Goal: Task Accomplishment & Management: Complete application form

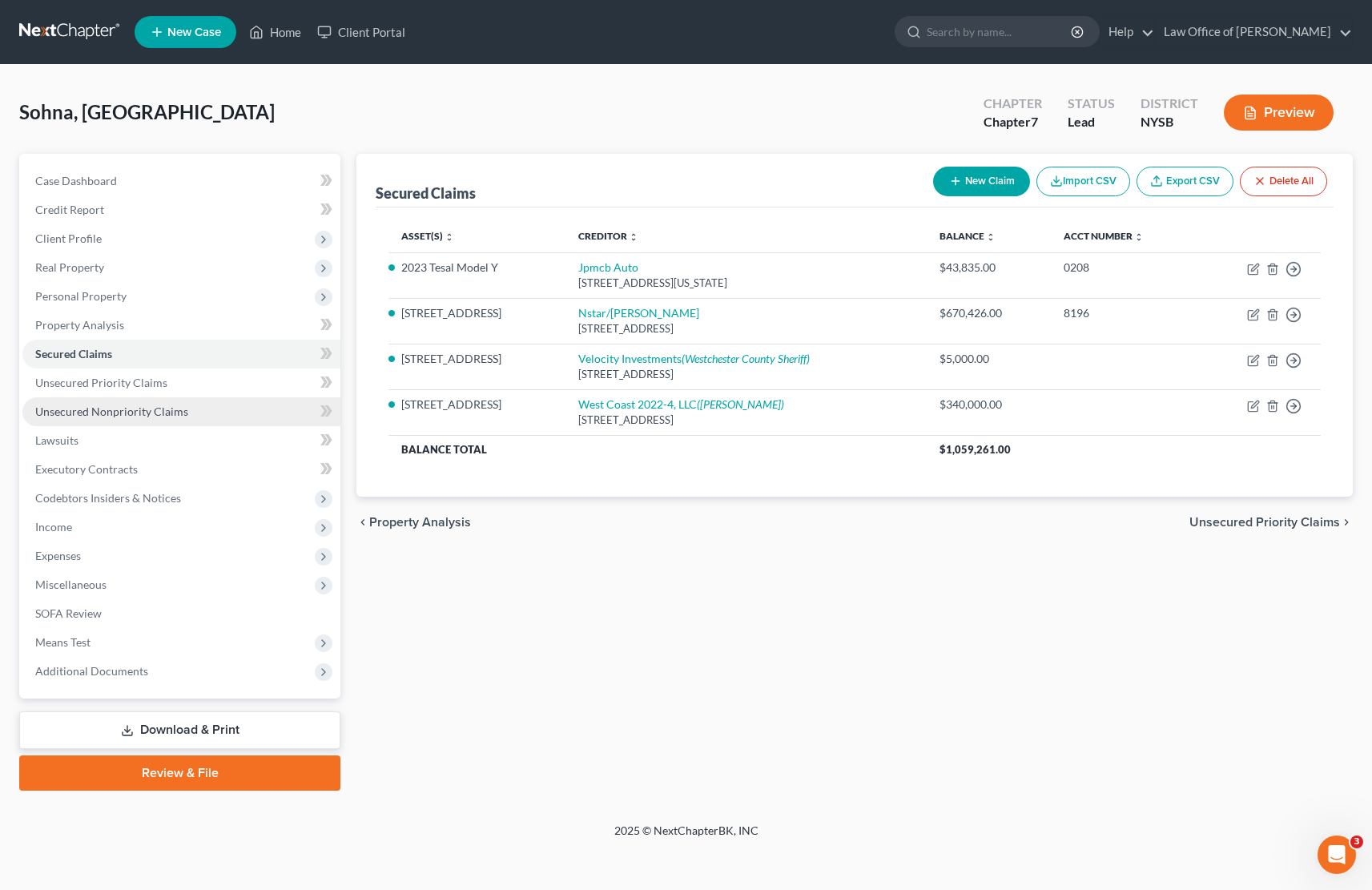
click at [98, 409] on span "Unsecured Nonpriority Claims" at bounding box center [111, 411] width 153 height 13
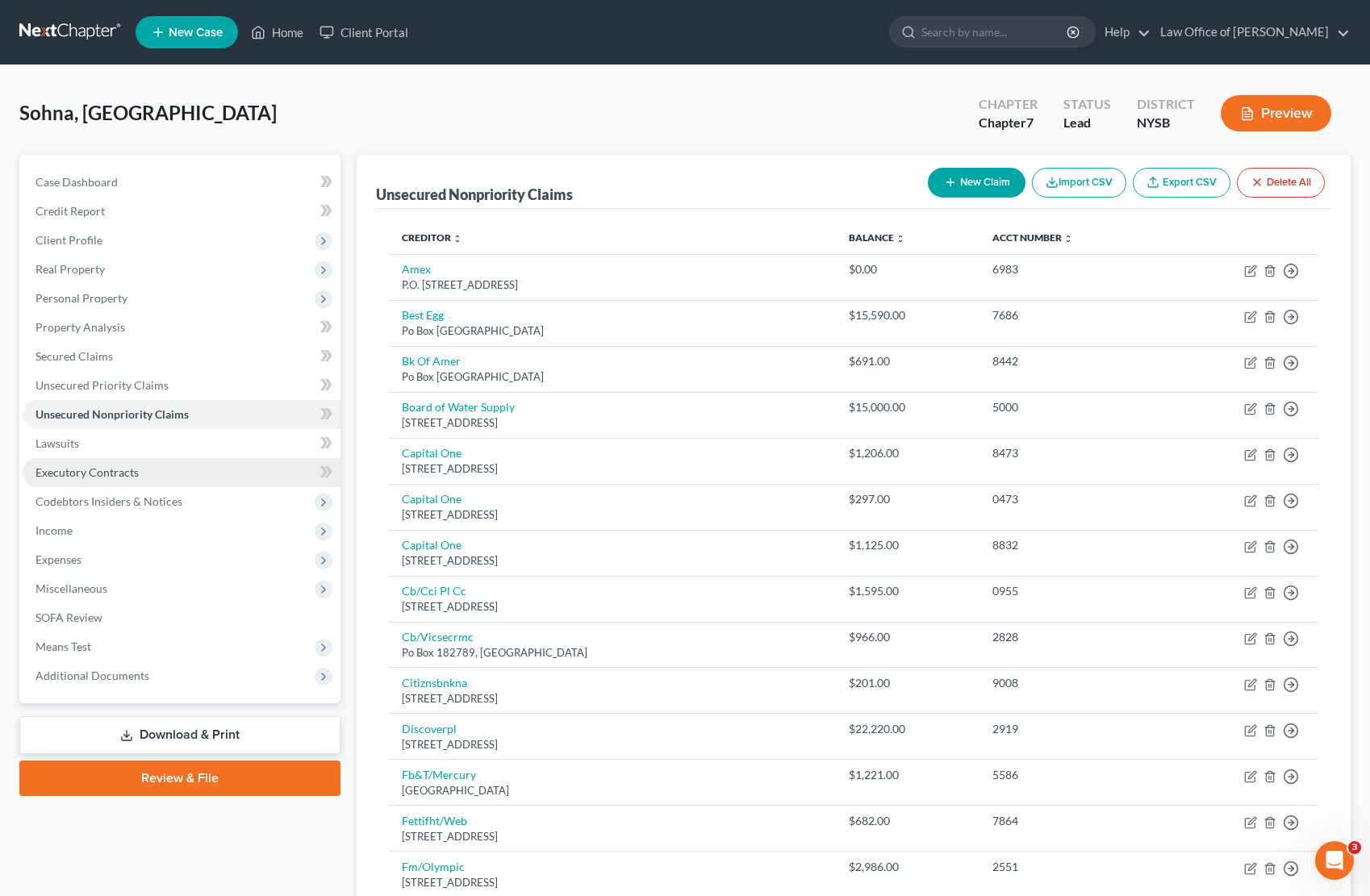
click at [117, 468] on span "Executory Contracts" at bounding box center [87, 472] width 103 height 13
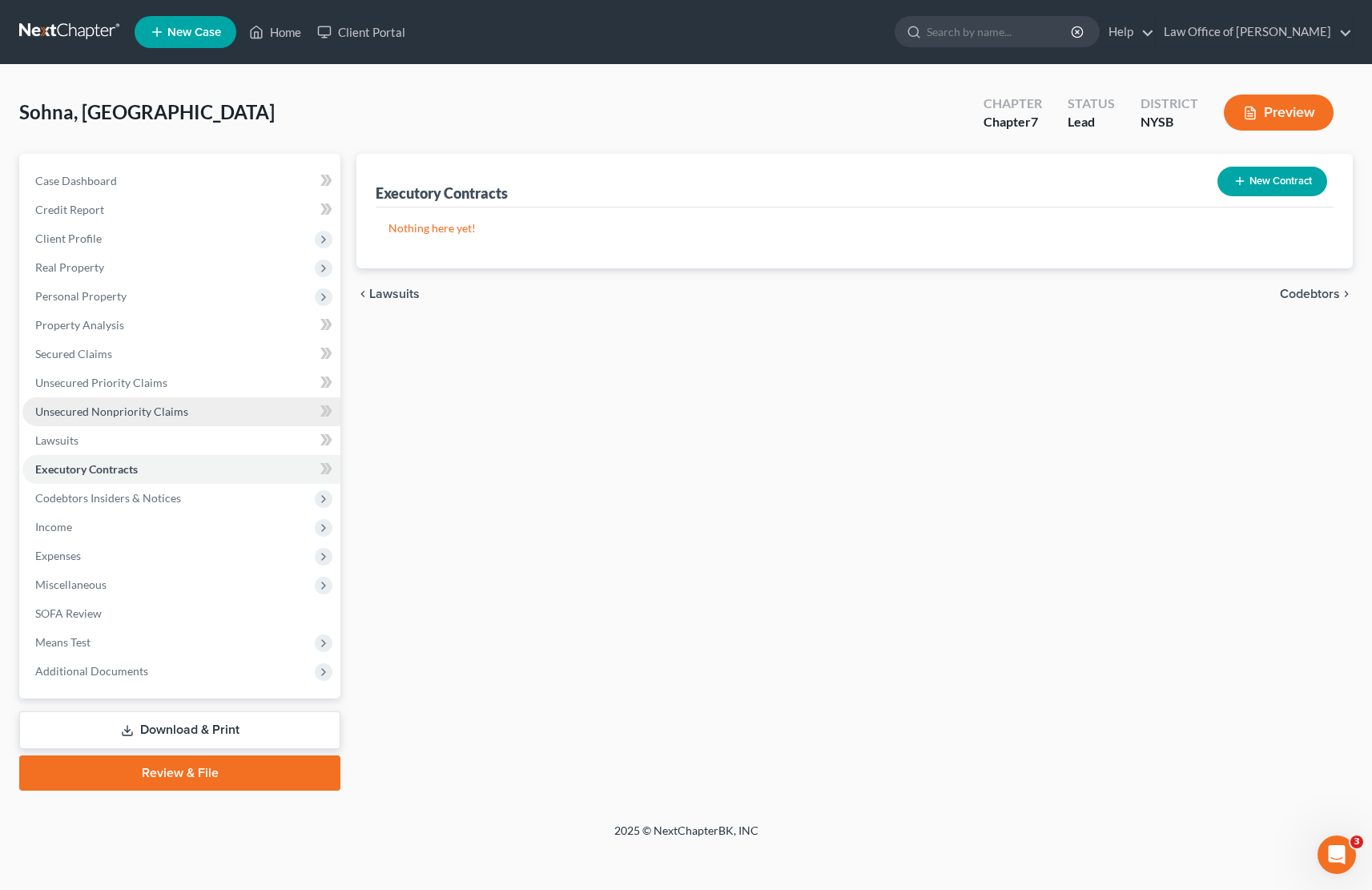
click at [146, 412] on span "Unsecured Nonpriority Claims" at bounding box center [111, 411] width 153 height 13
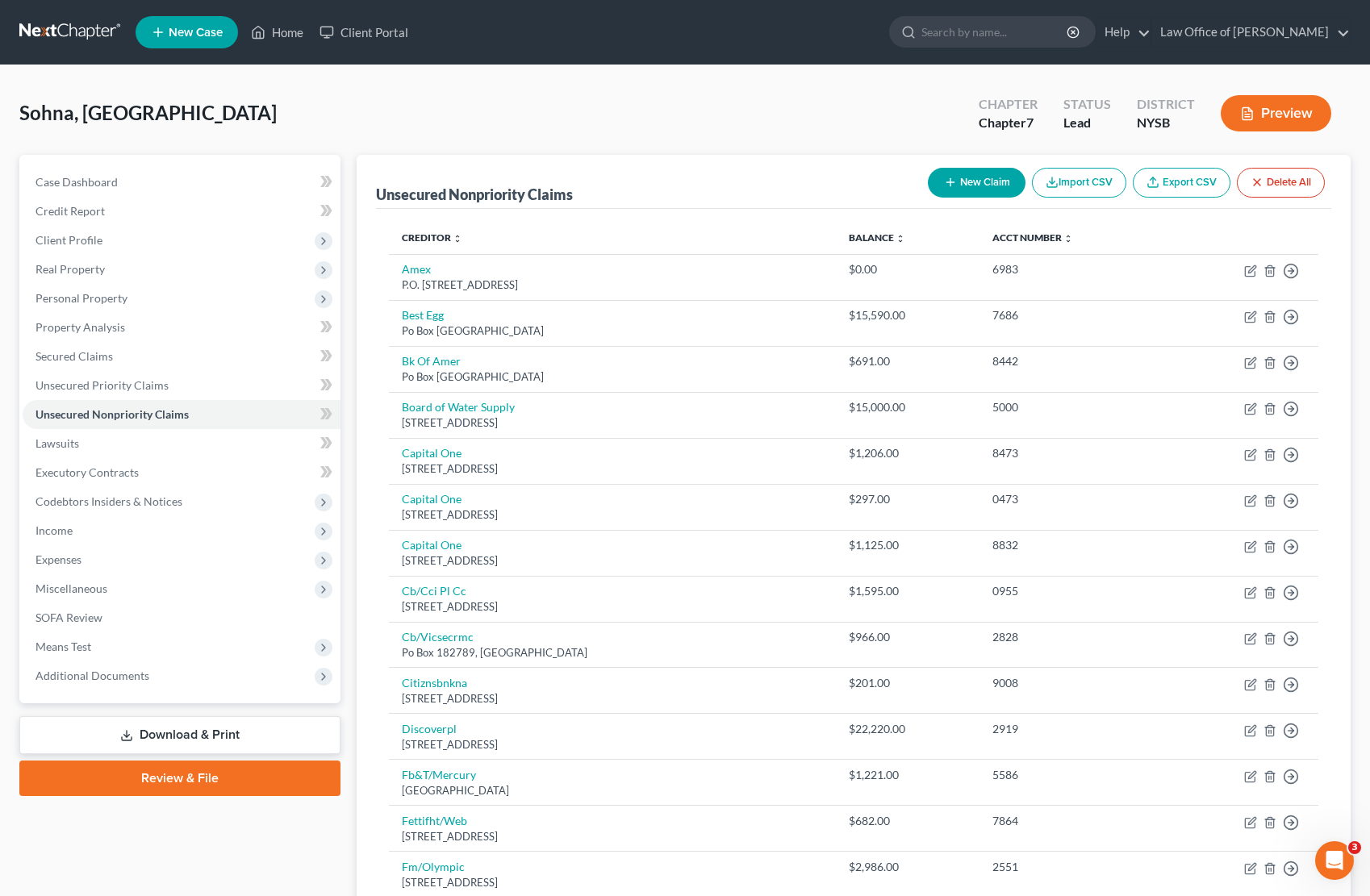
click at [972, 184] on button "New Claim" at bounding box center [977, 183] width 98 height 30
select select "0"
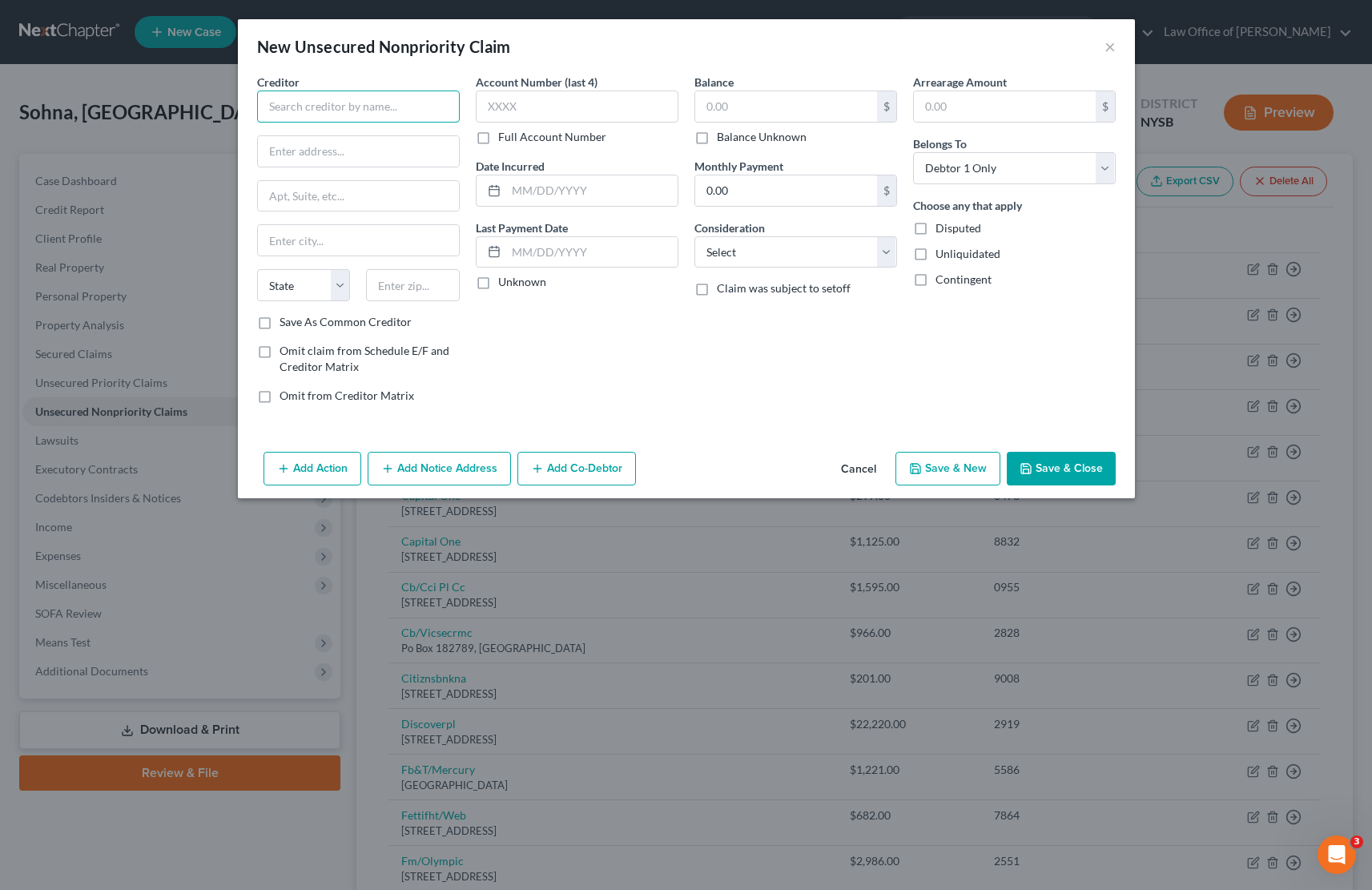
click at [304, 101] on input "text" at bounding box center [358, 106] width 202 height 32
type input "Sunrun"
type input "94108"
type input "[GEOGRAPHIC_DATA]"
select select "4"
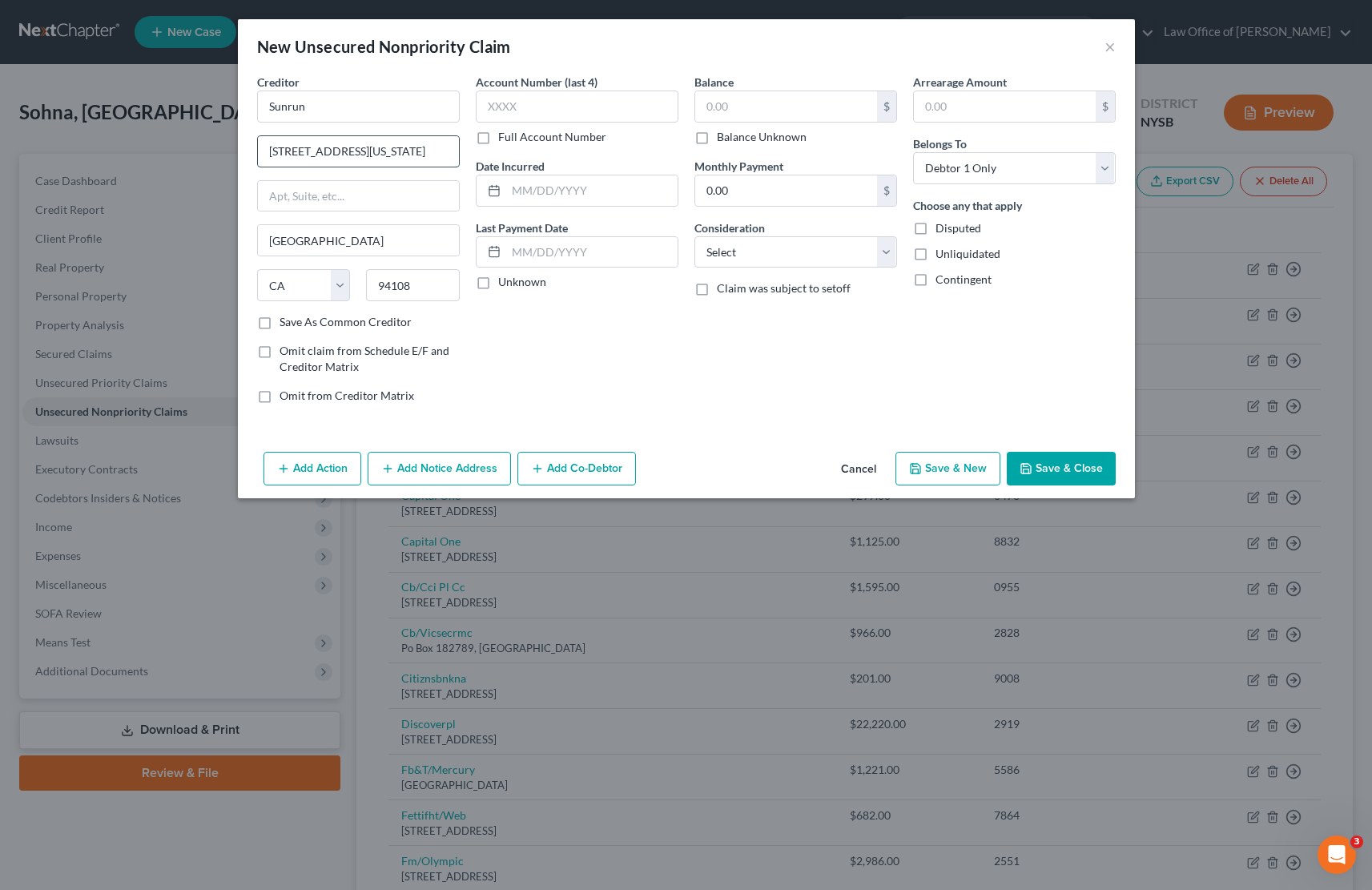
type input "[STREET_ADDRESS][US_STATE]"
type input "Ste 1800"
click at [717, 139] on label "Balance Unknown" at bounding box center [762, 137] width 90 height 16
click at [723, 139] on input "Balance Unknown" at bounding box center [728, 134] width 11 height 11
checkbox input "true"
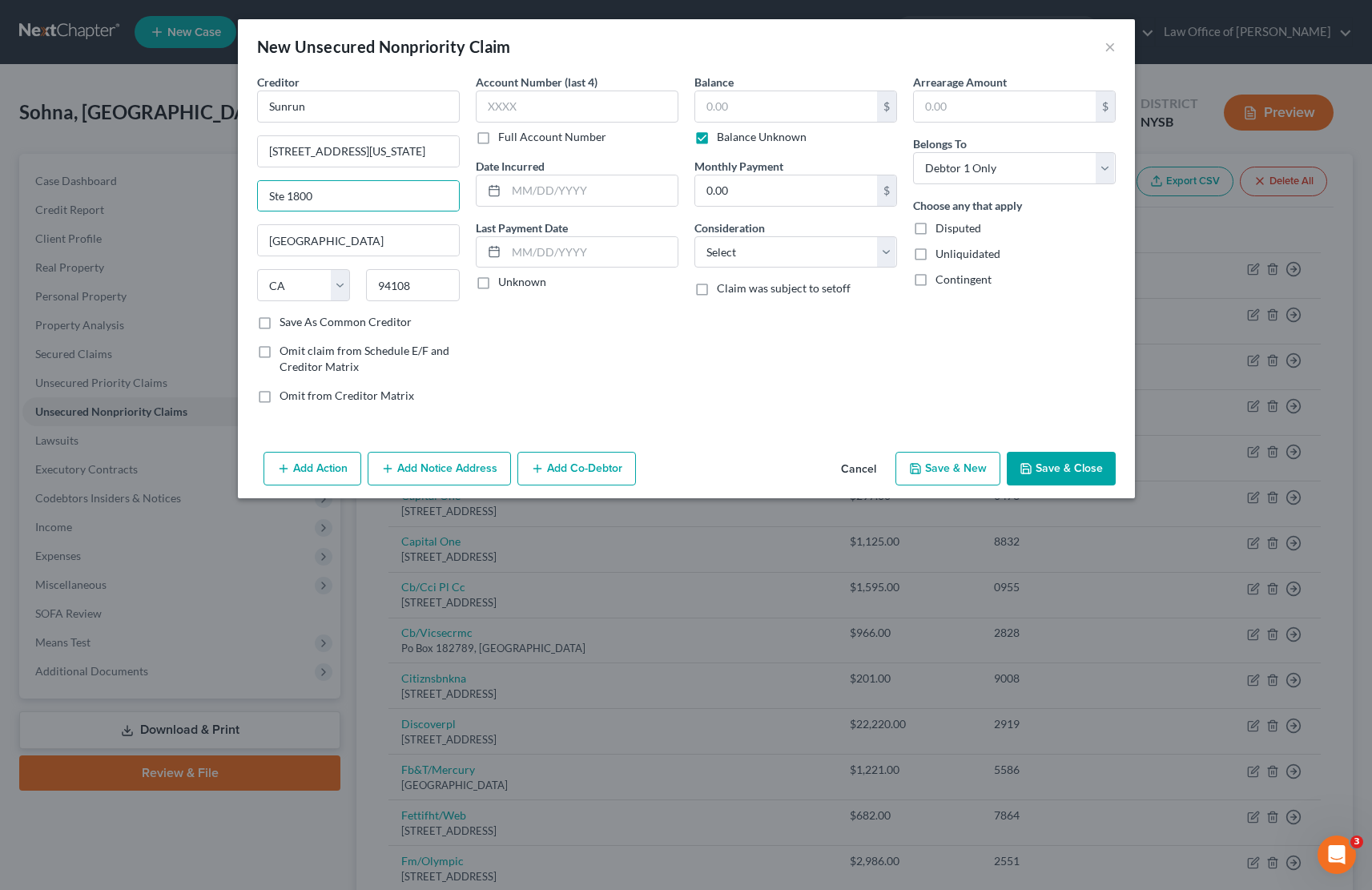
type input "0.00"
select select "20"
click at [766, 186] on input "0.00" at bounding box center [787, 190] width 182 height 30
type input "230"
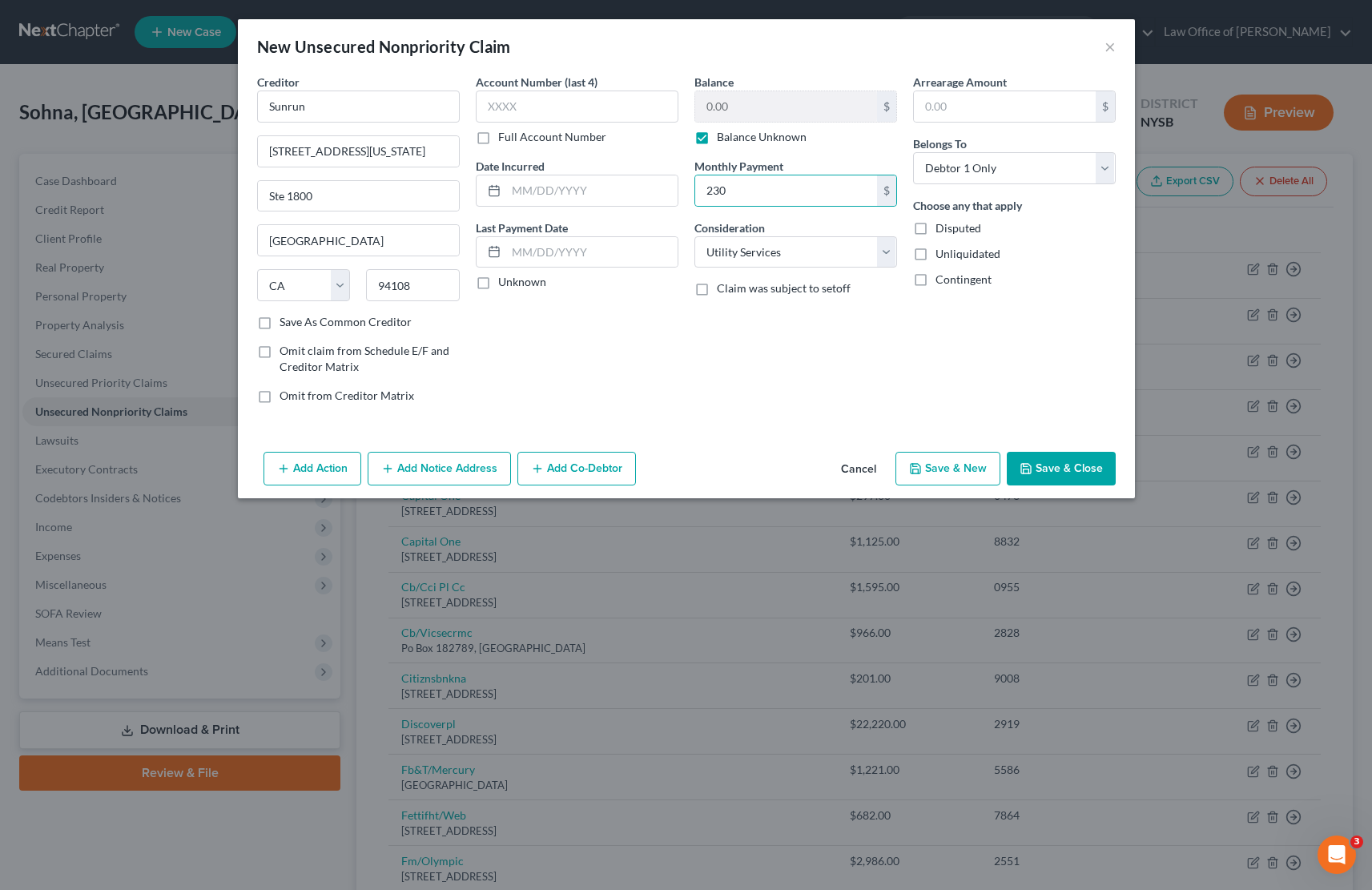
click at [714, 369] on div "Balance 0.00 $ Balance Unknown Balance Undetermined 0.00 $ Balance Unknown Mont…" at bounding box center [796, 245] width 218 height 343
select select "3"
click at [1085, 467] on button "Save & Close" at bounding box center [1061, 468] width 109 height 34
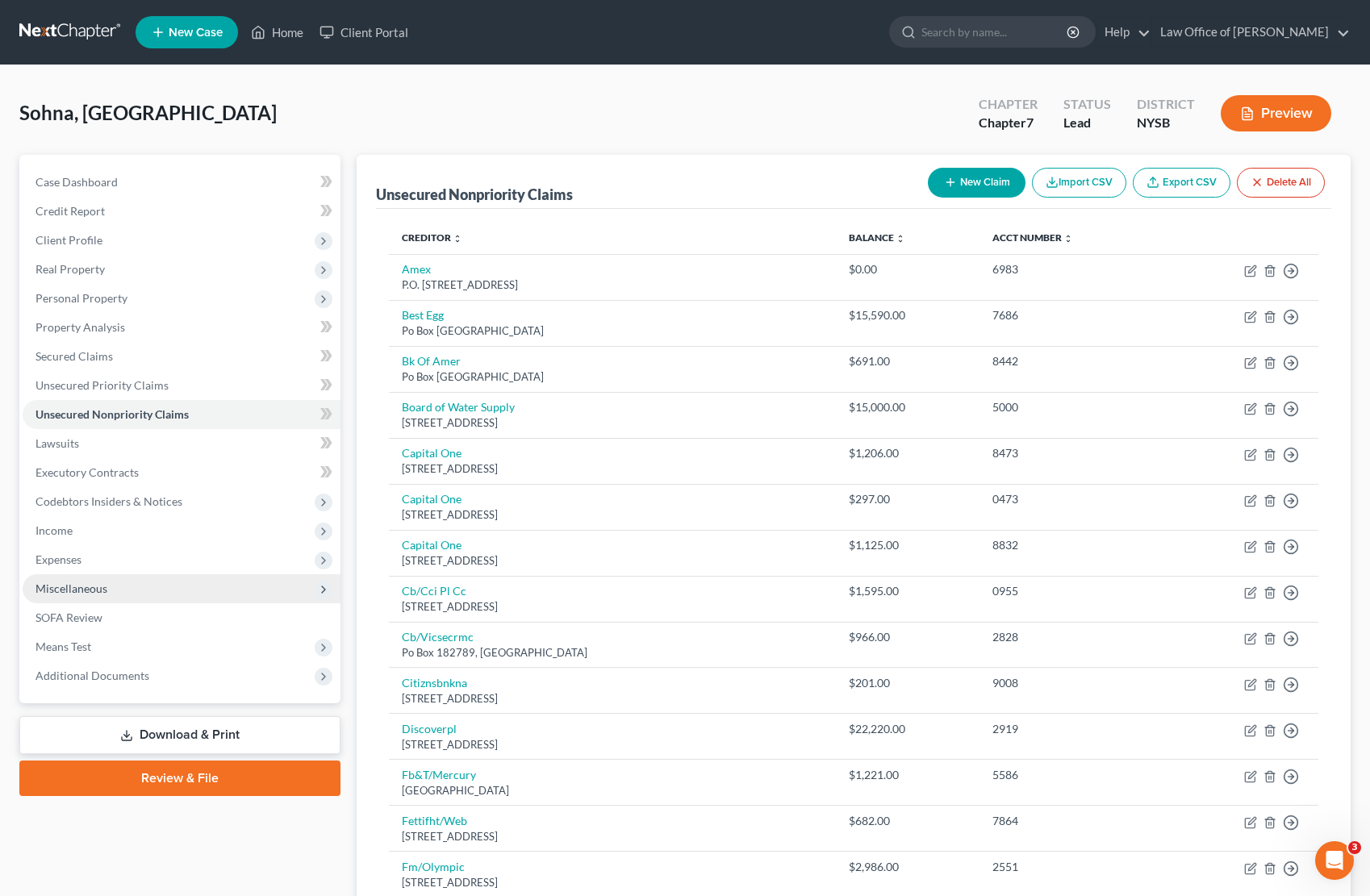
click at [82, 592] on span "Miscellaneous" at bounding box center [71, 587] width 72 height 13
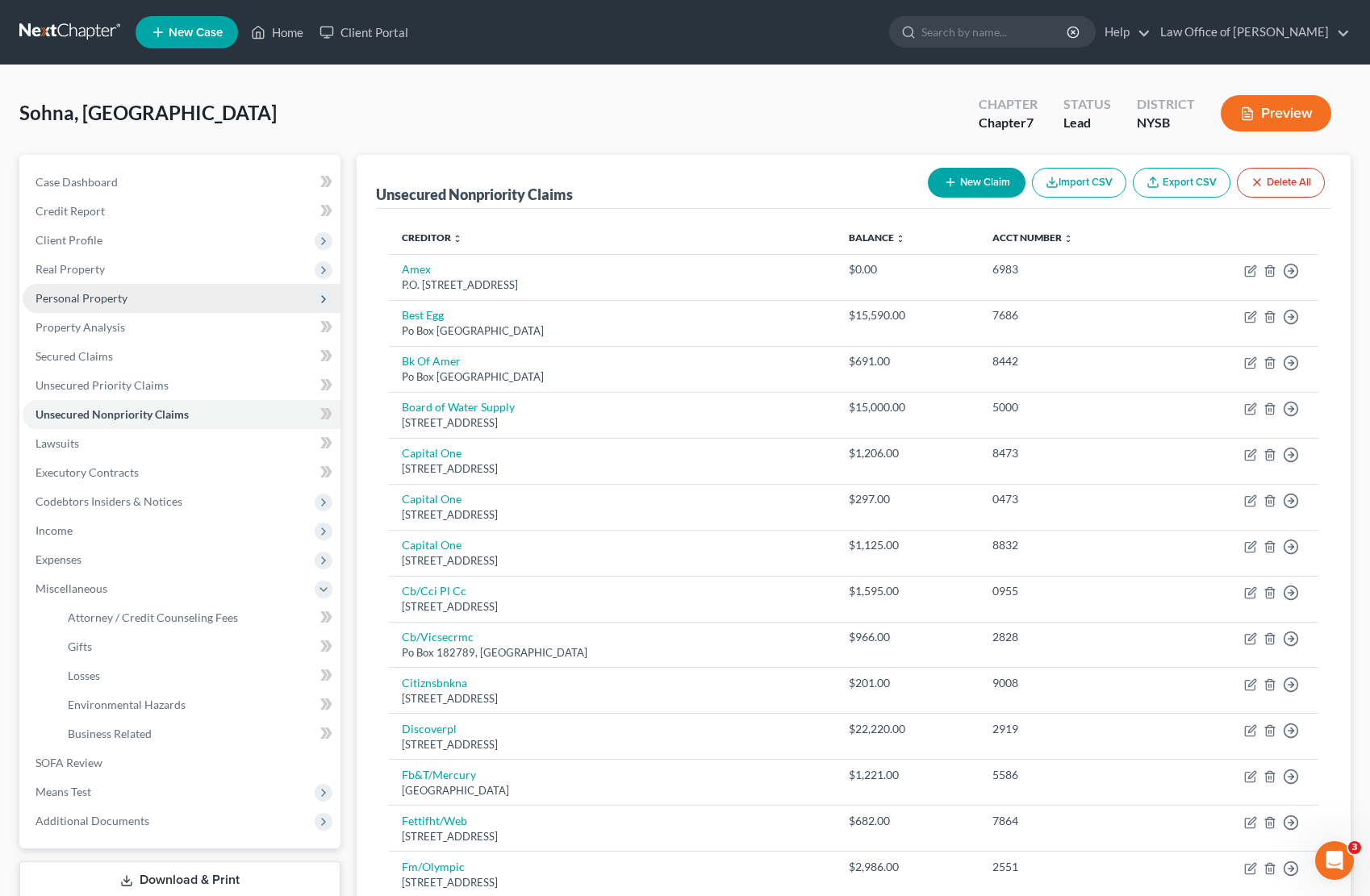
click at [99, 299] on span "Personal Property" at bounding box center [81, 297] width 92 height 13
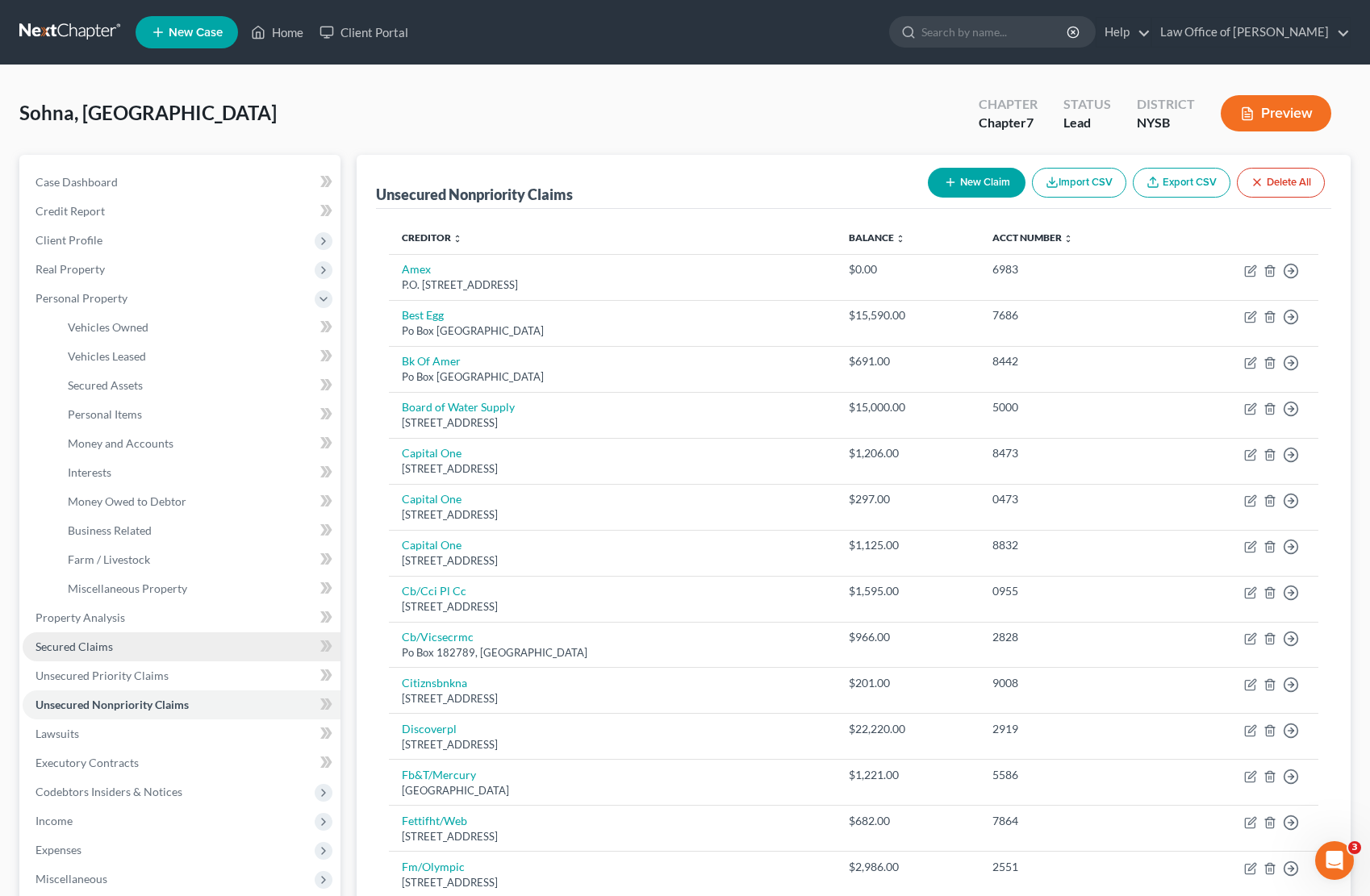
click at [78, 648] on span "Secured Claims" at bounding box center [74, 646] width 77 height 13
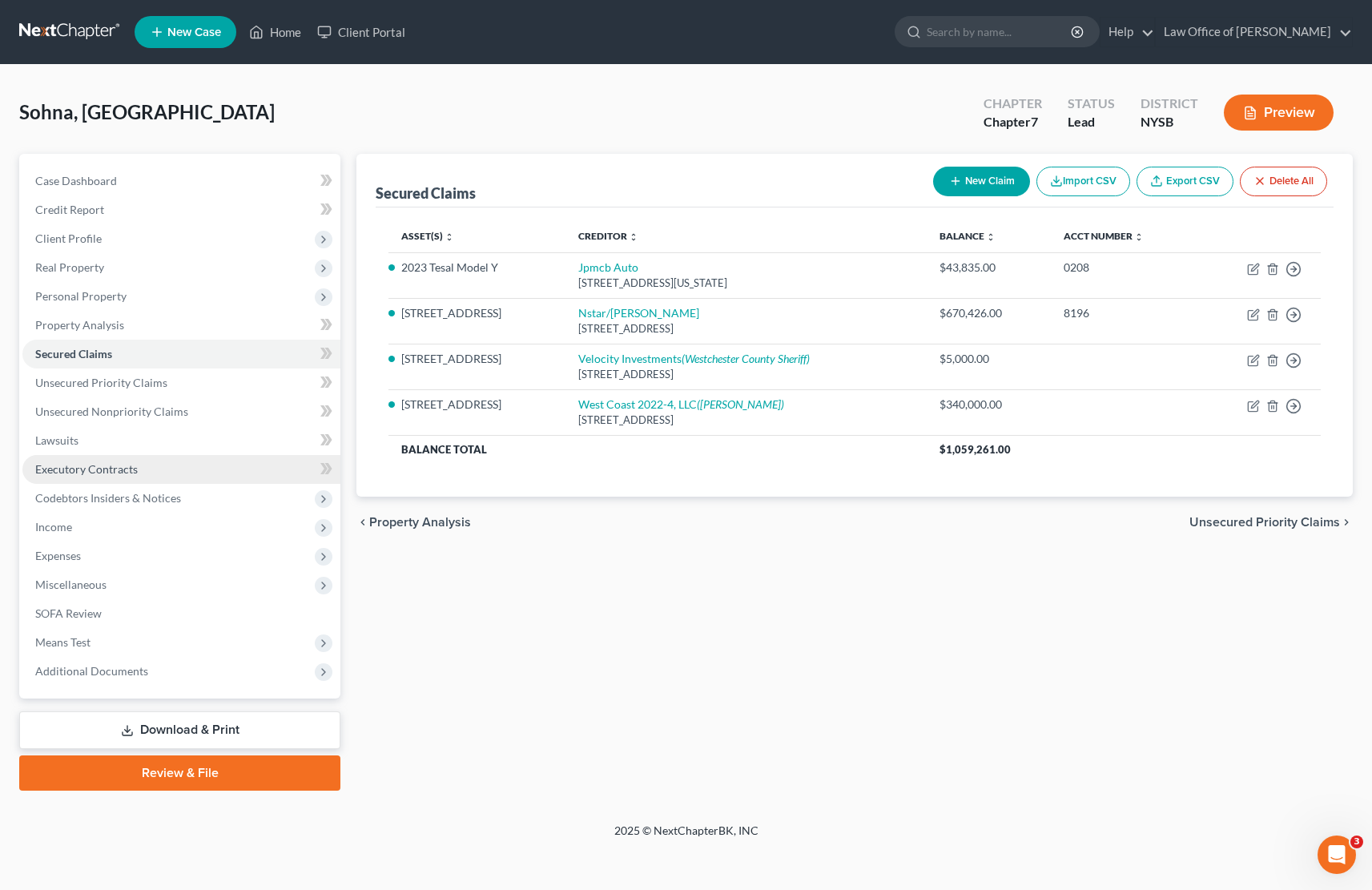
click at [70, 468] on span "Executory Contracts" at bounding box center [87, 468] width 103 height 13
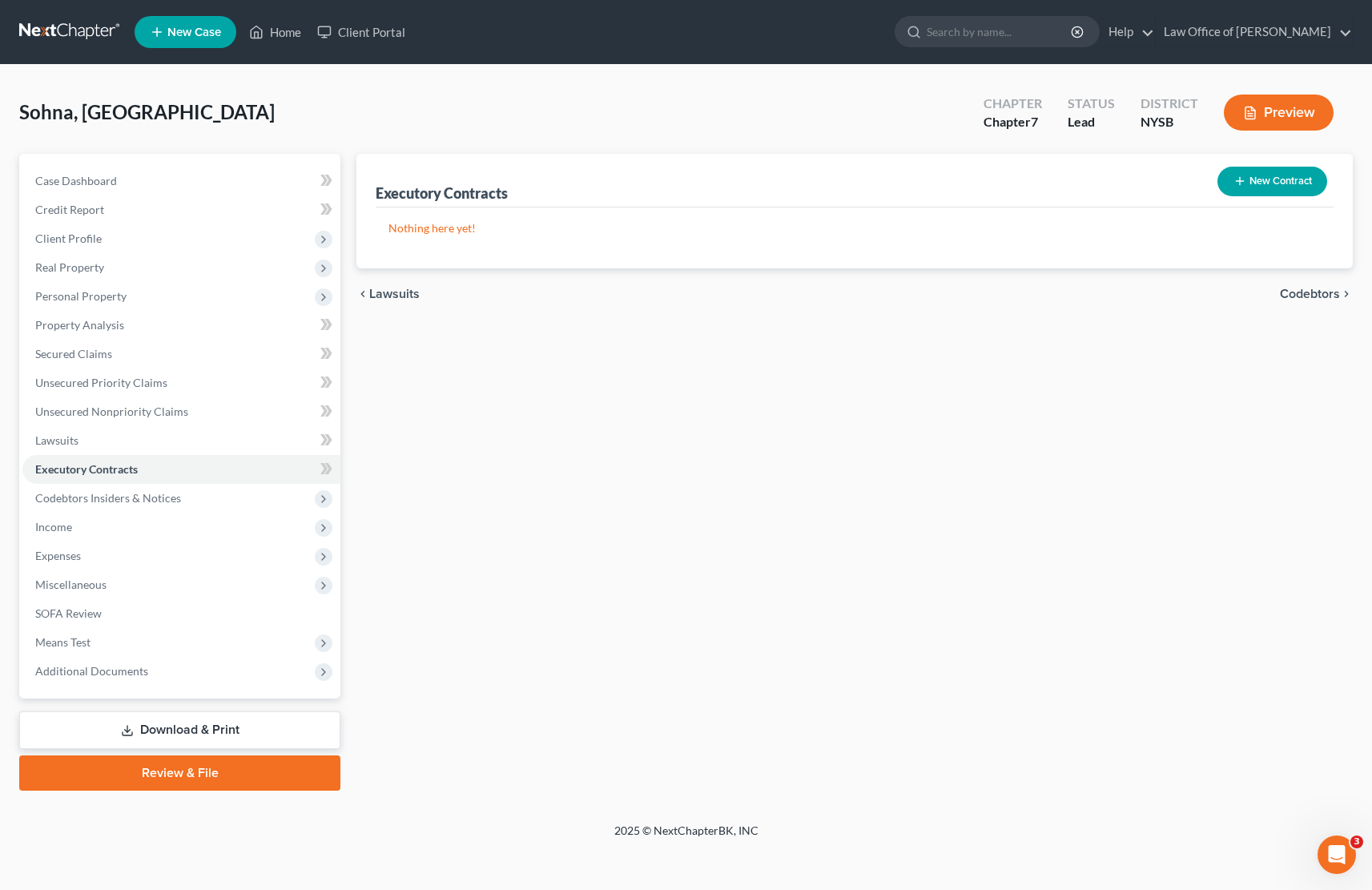
click at [1288, 184] on button "New Contract" at bounding box center [1273, 182] width 110 height 30
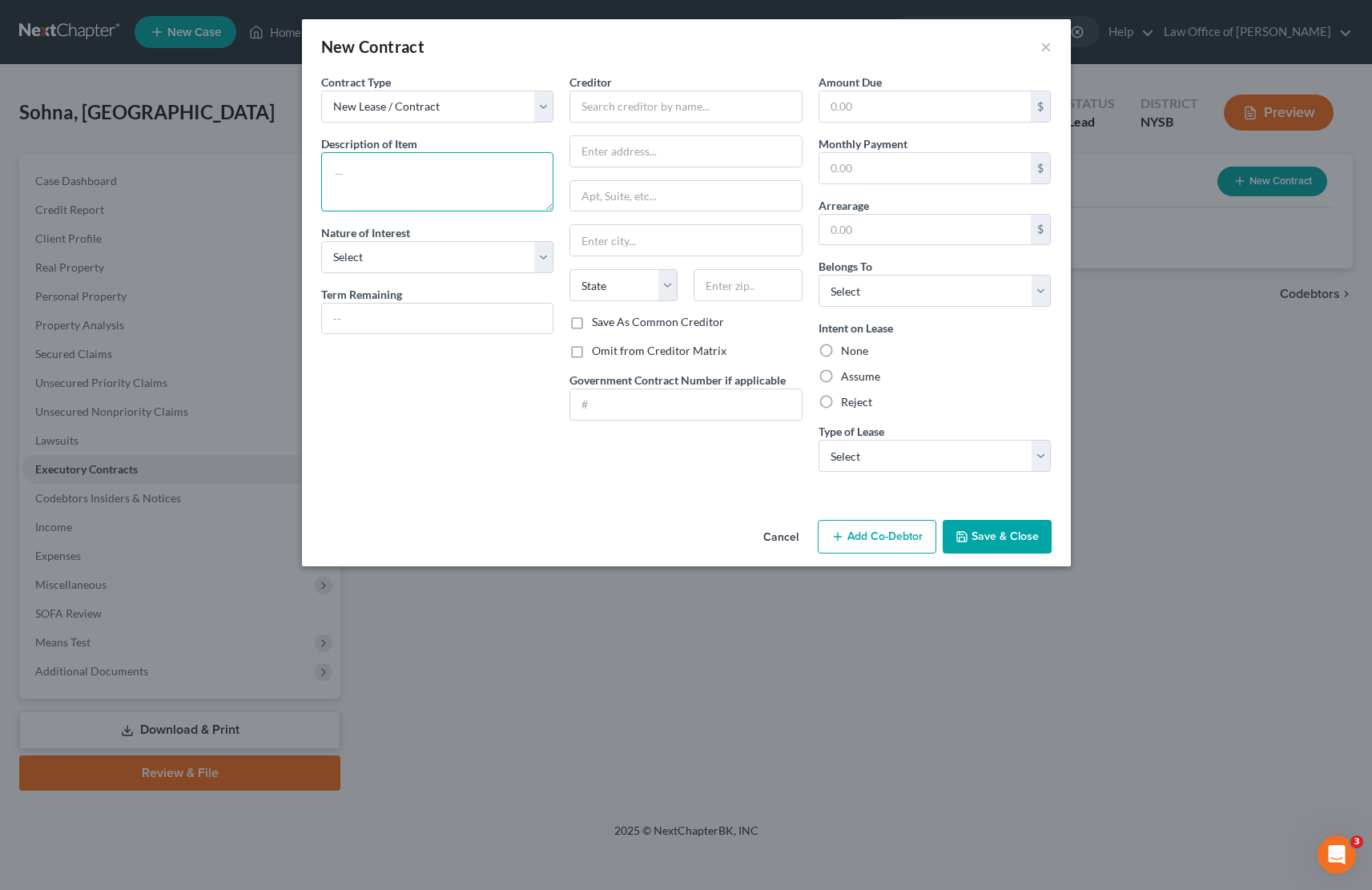
click at [400, 175] on textarea at bounding box center [438, 181] width 233 height 59
type textarea "Solar Panels"
select select "3"
click at [646, 105] on input "text" at bounding box center [686, 106] width 233 height 32
type input "Sunrun"
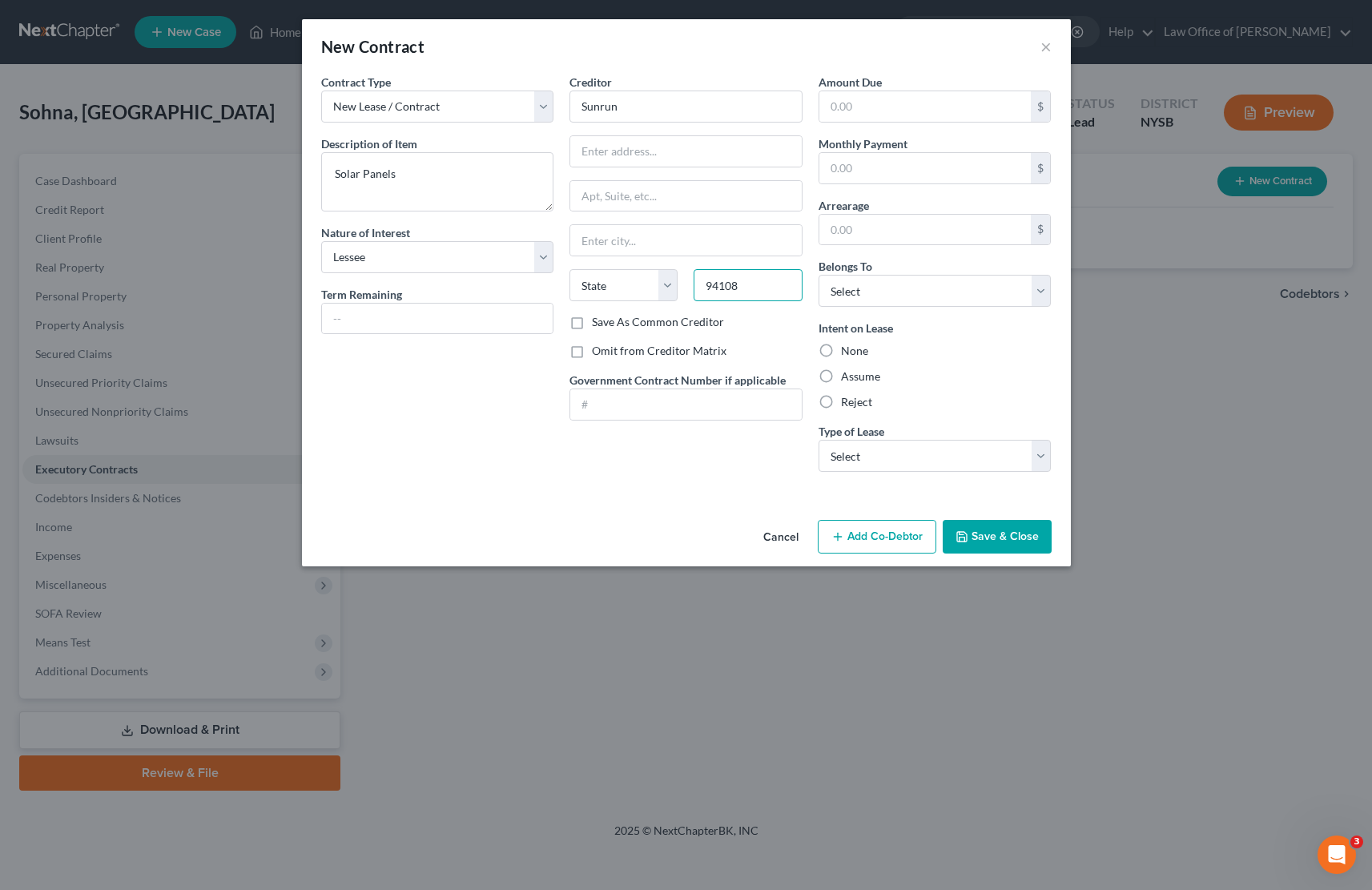
type input "94108"
type input "[GEOGRAPHIC_DATA]"
select select "4"
click at [471, 387] on div "Contract Type New Lease / Contract New Timeshare Description of non-residential…" at bounding box center [438, 278] width 249 height 411
click at [621, 155] on input "text" at bounding box center [686, 151] width 232 height 30
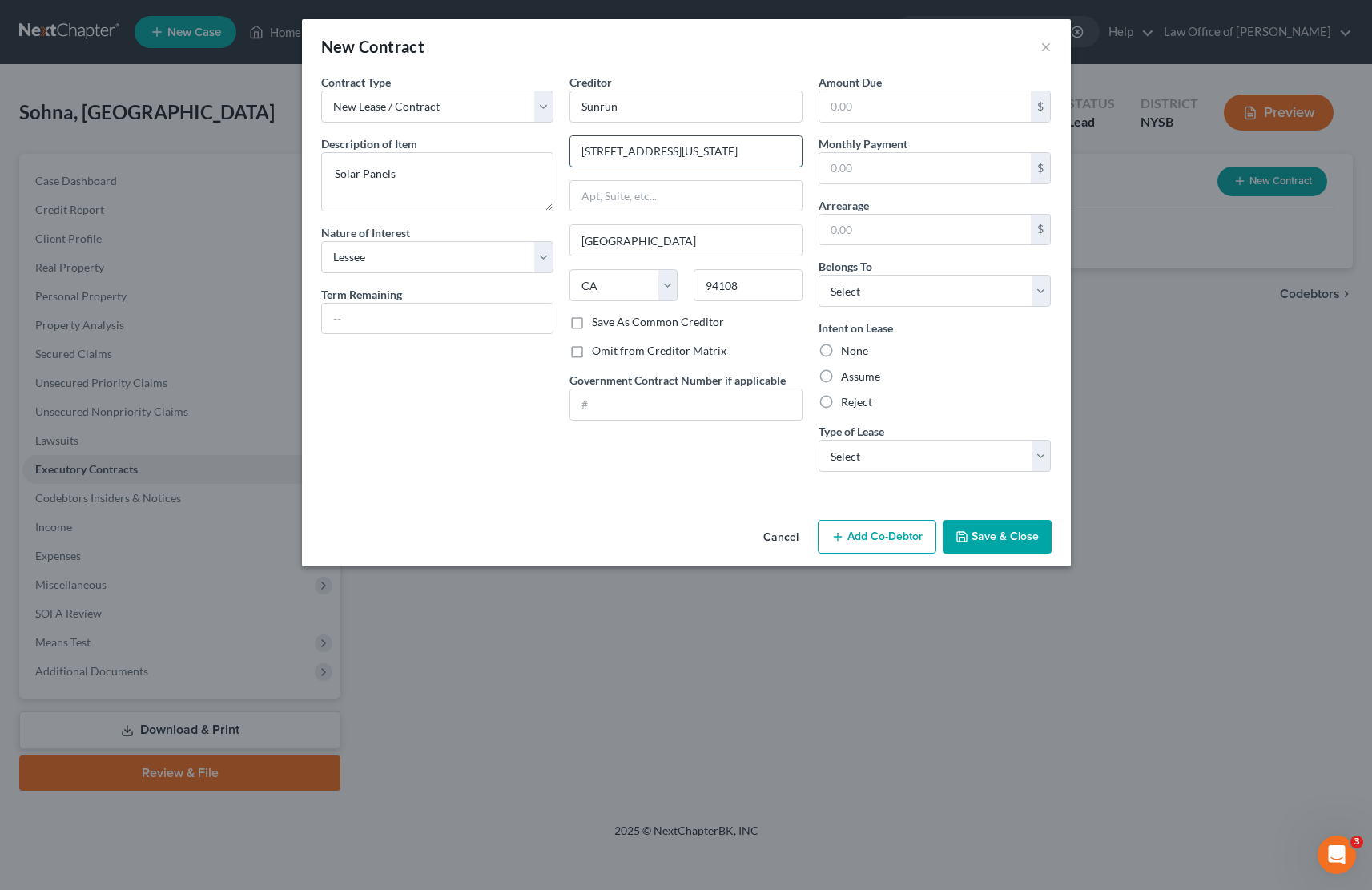
type input "[STREET_ADDRESS][US_STATE]"
type input "R"
type input "Ste. 1800"
click at [873, 170] on input "text" at bounding box center [926, 168] width 212 height 30
type input "230"
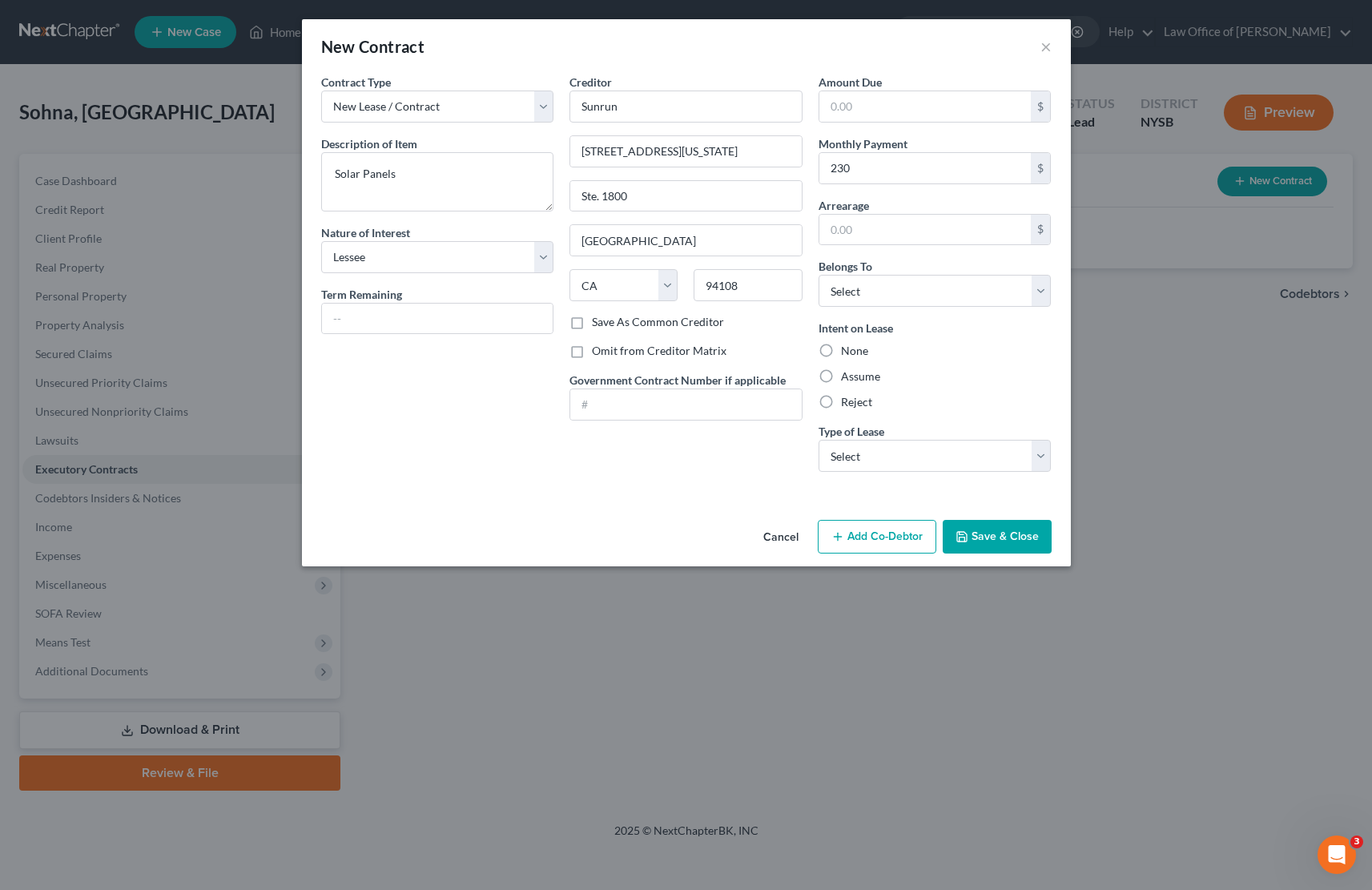
click at [436, 473] on div "Contract Type New Lease / Contract New Timeshare Description of non-residential…" at bounding box center [438, 278] width 249 height 411
select select "3"
select select "2"
click at [842, 348] on label "None" at bounding box center [855, 351] width 27 height 16
click at [848, 348] on input "None" at bounding box center [853, 348] width 11 height 11
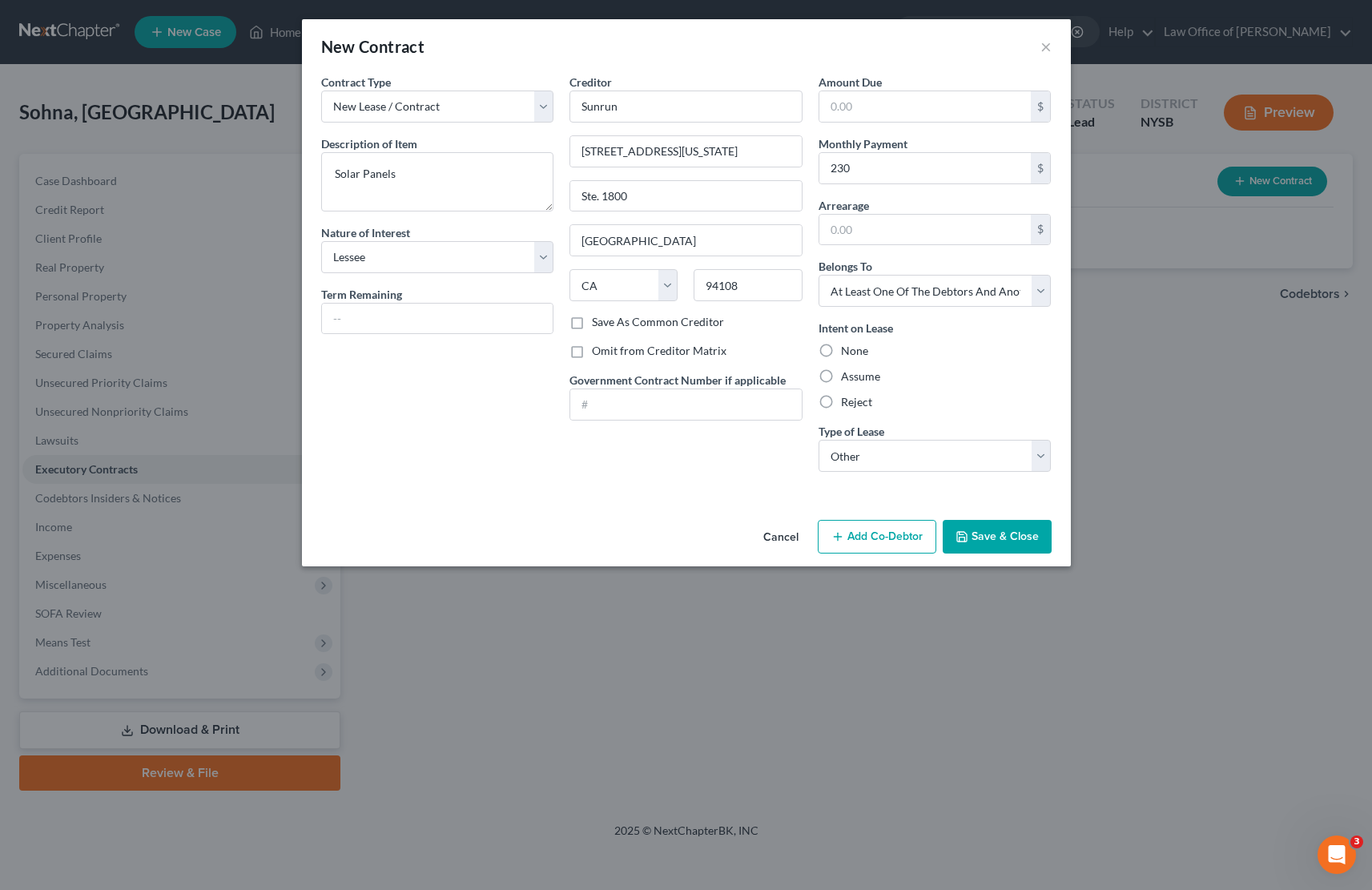
radio input "true"
click at [442, 425] on div "Contract Type New Lease / Contract New Timeshare Description of non-residential…" at bounding box center [438, 278] width 249 height 411
click at [987, 542] on button "Save & Close" at bounding box center [997, 536] width 109 height 34
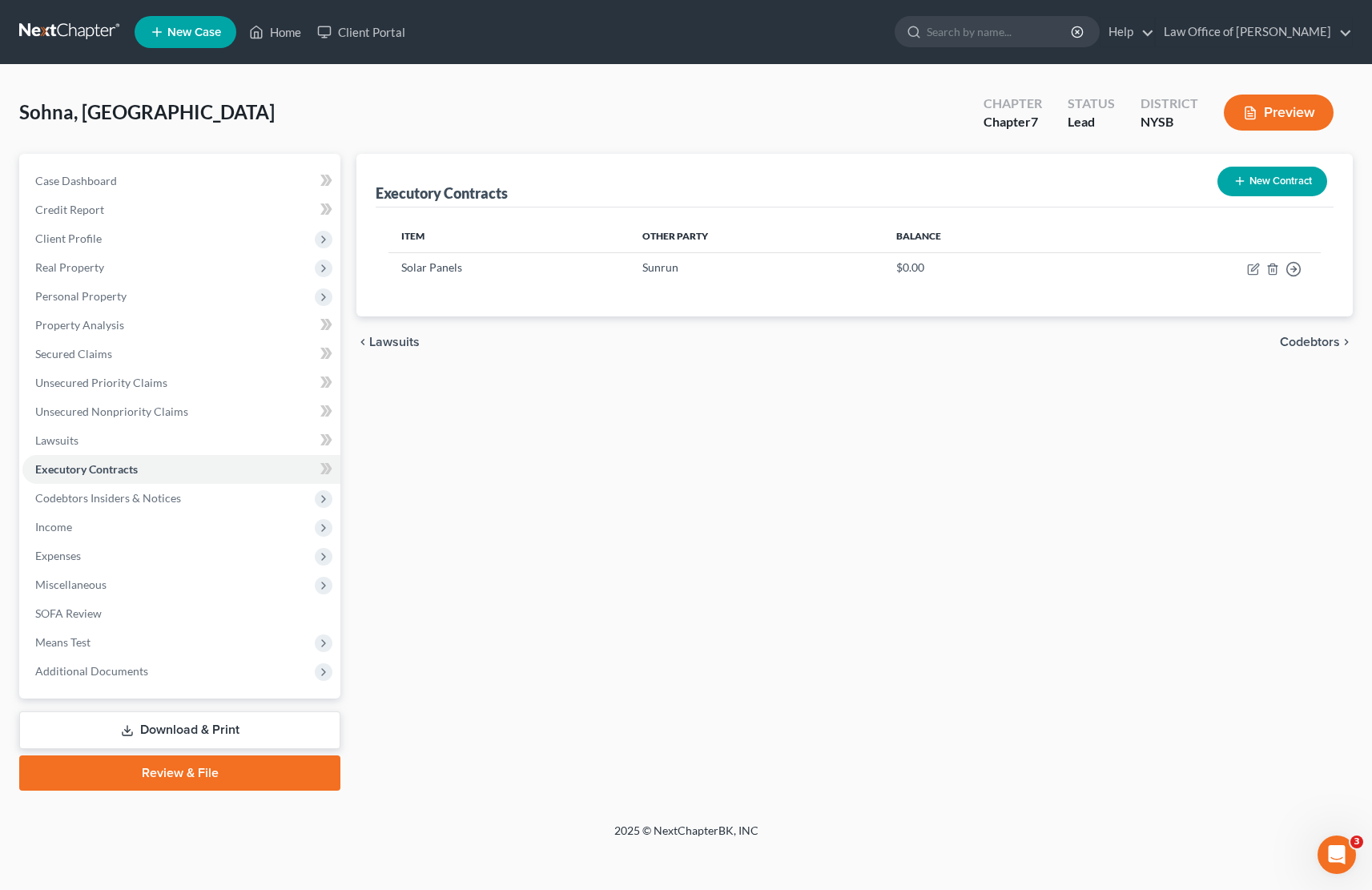
click at [166, 773] on link "Review & File" at bounding box center [179, 773] width 321 height 35
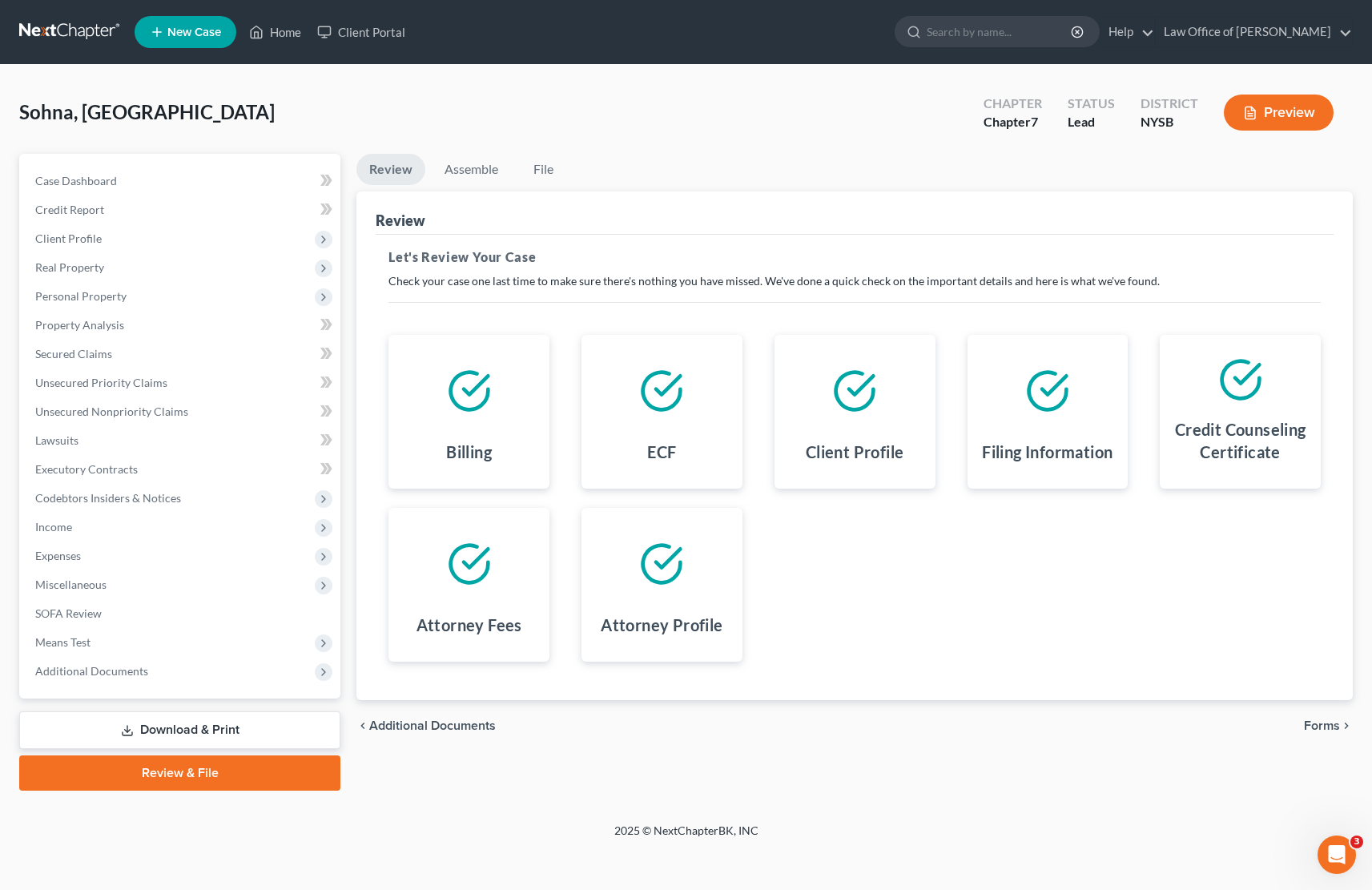
click at [1330, 725] on span "Forms" at bounding box center [1322, 726] width 36 height 13
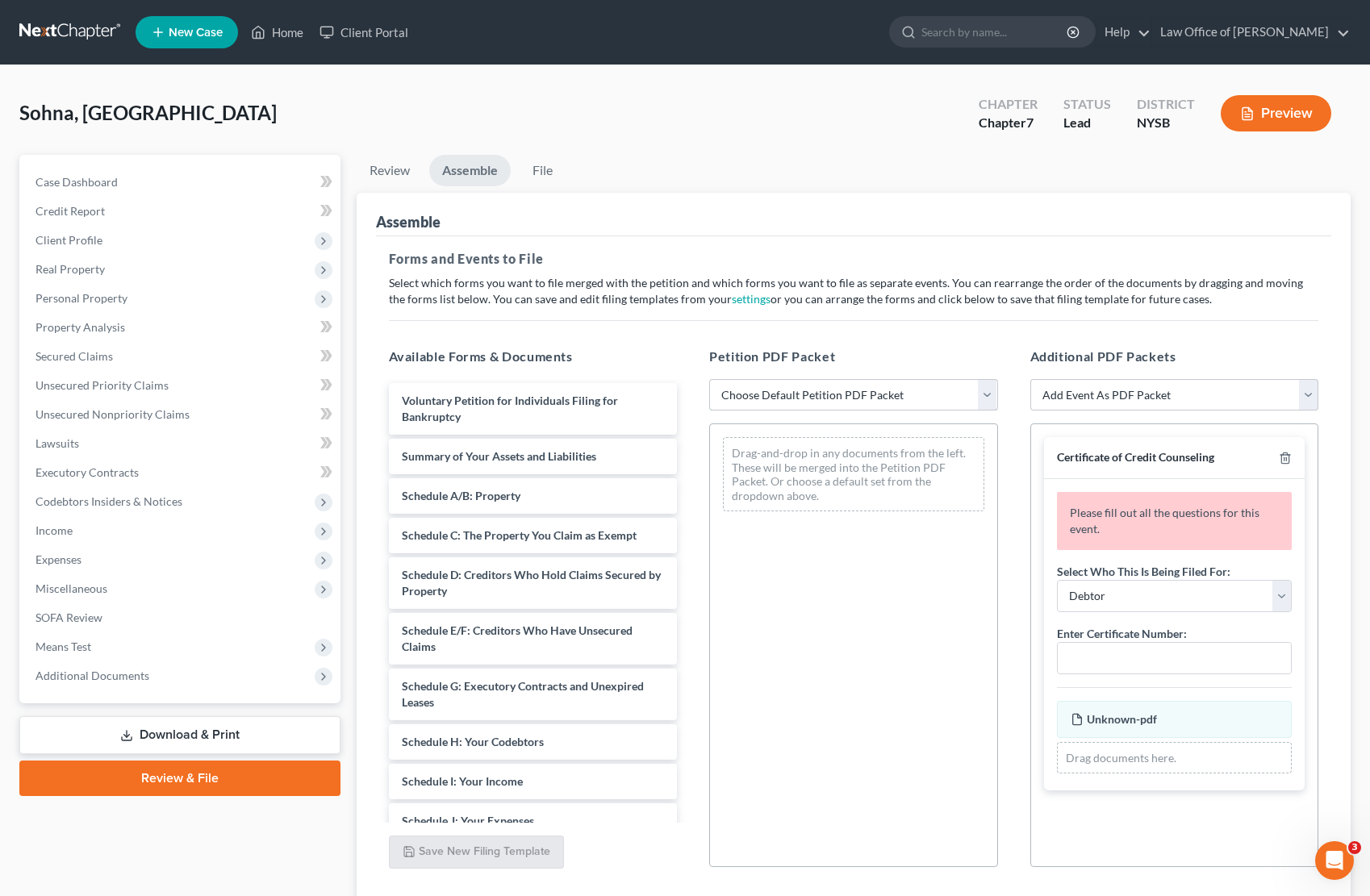
select select "1"
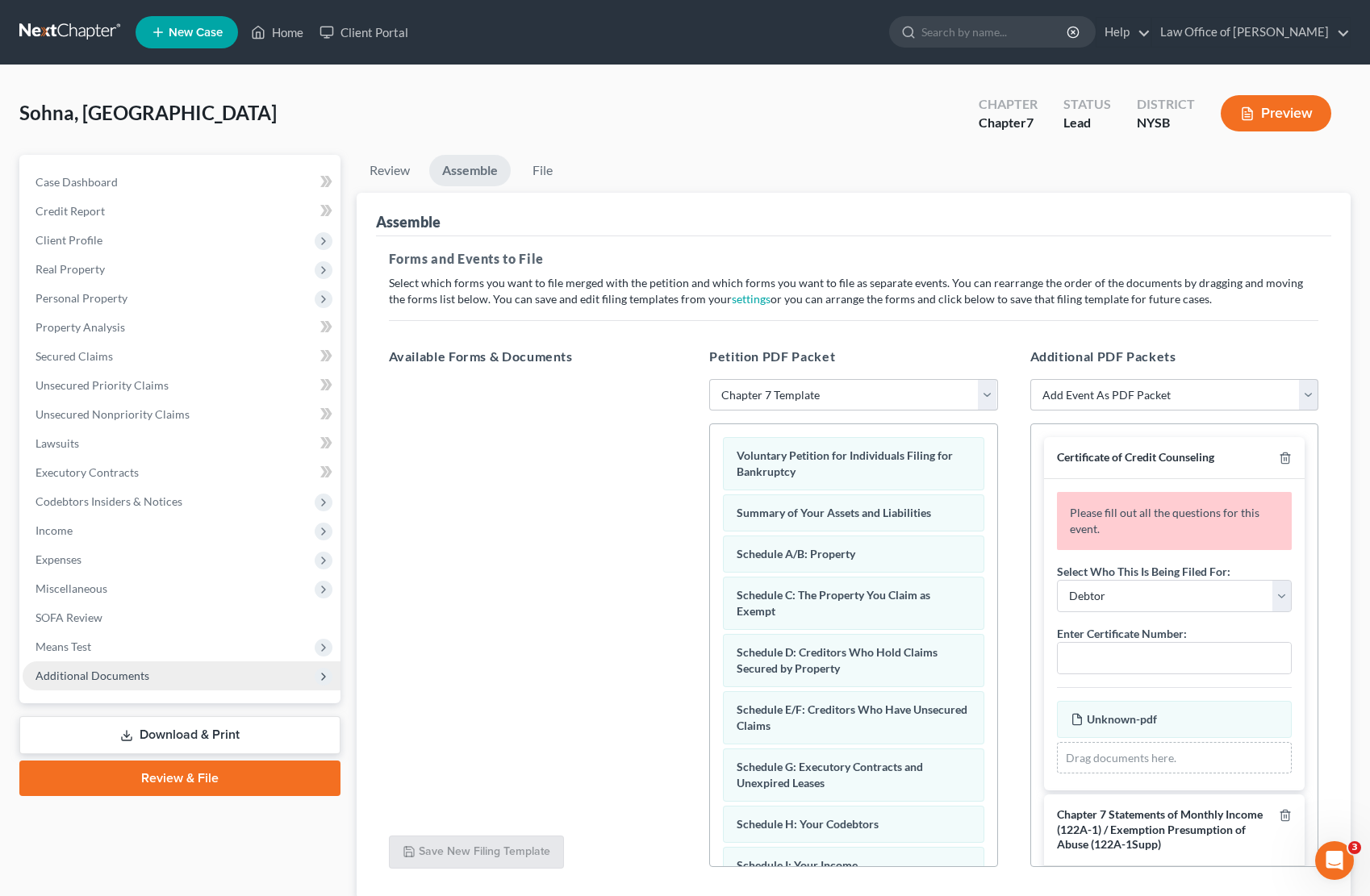
click at [66, 668] on span "Additional Documents" at bounding box center [93, 674] width 114 height 13
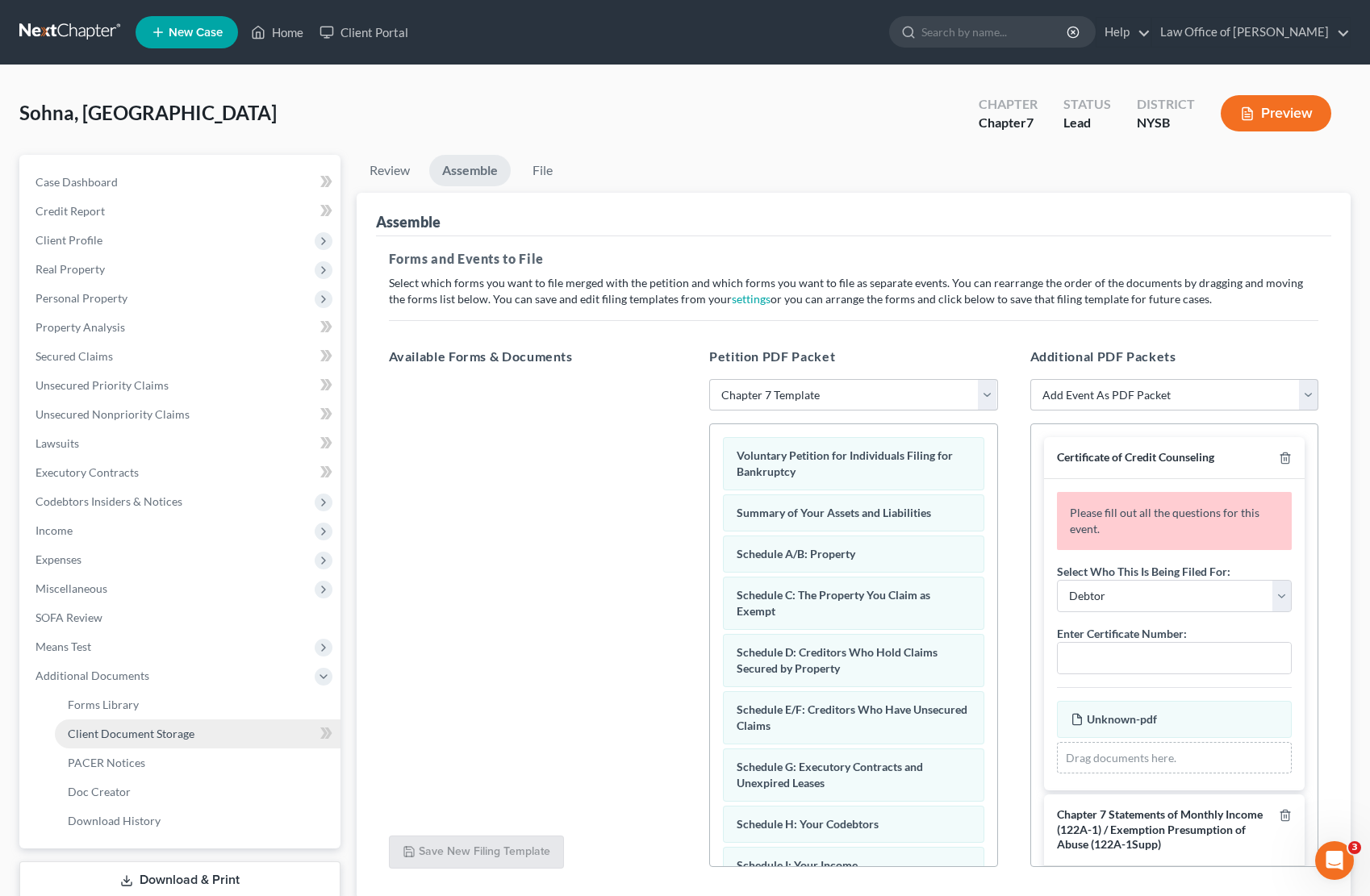
click at [99, 730] on span "Client Document Storage" at bounding box center [131, 733] width 126 height 13
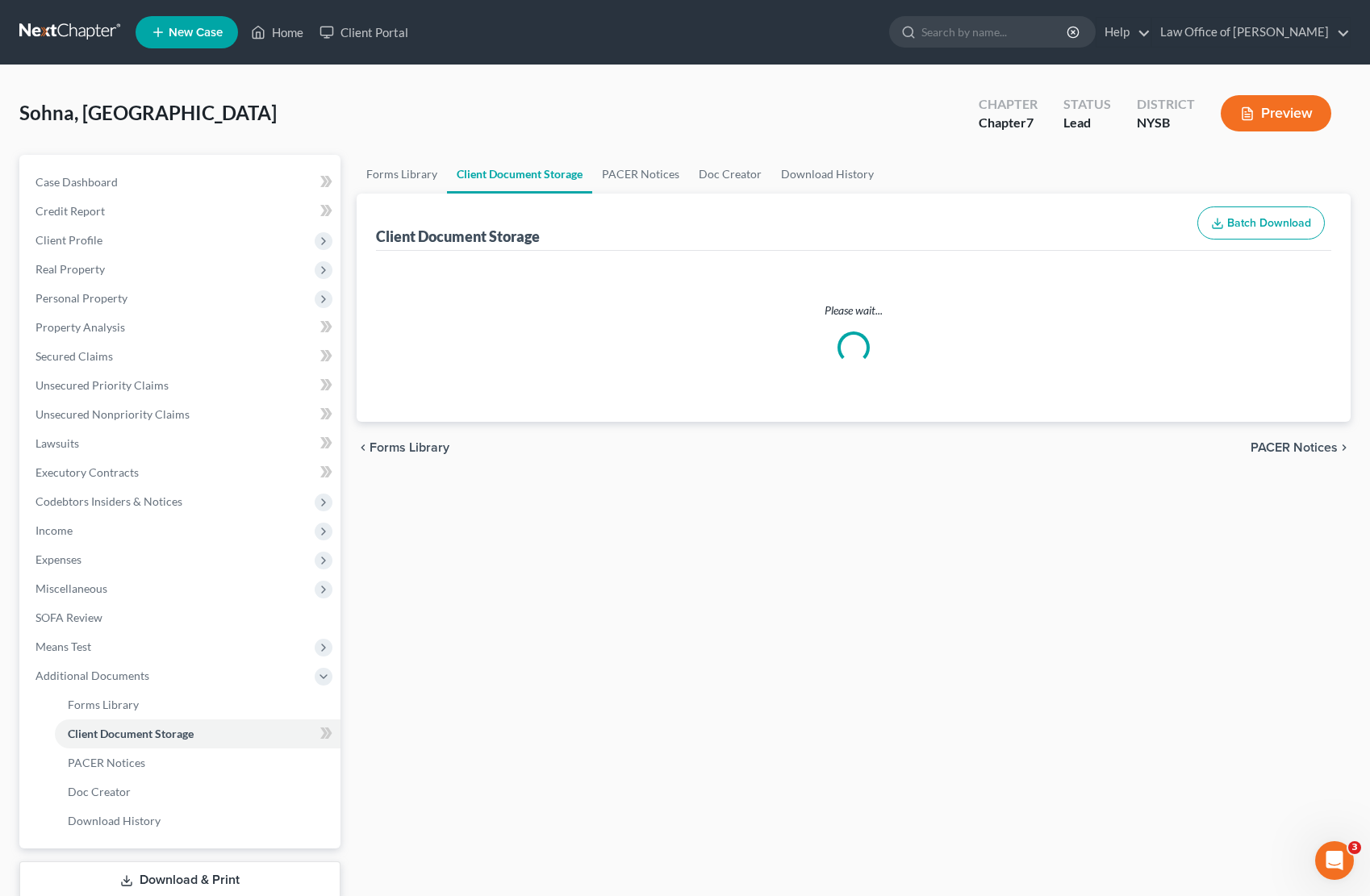
select select "0"
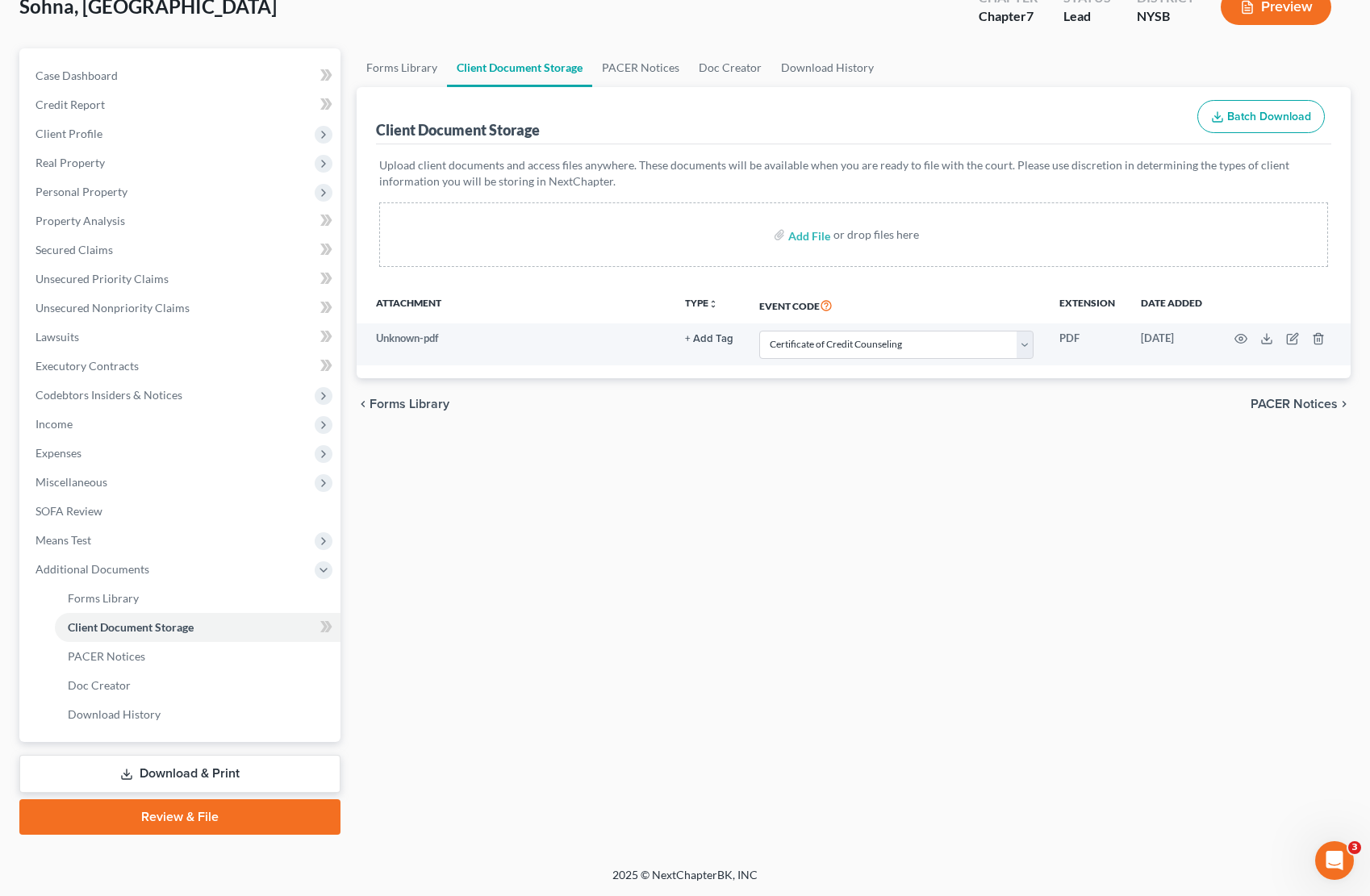
click at [163, 815] on link "Review & File" at bounding box center [180, 817] width 321 height 36
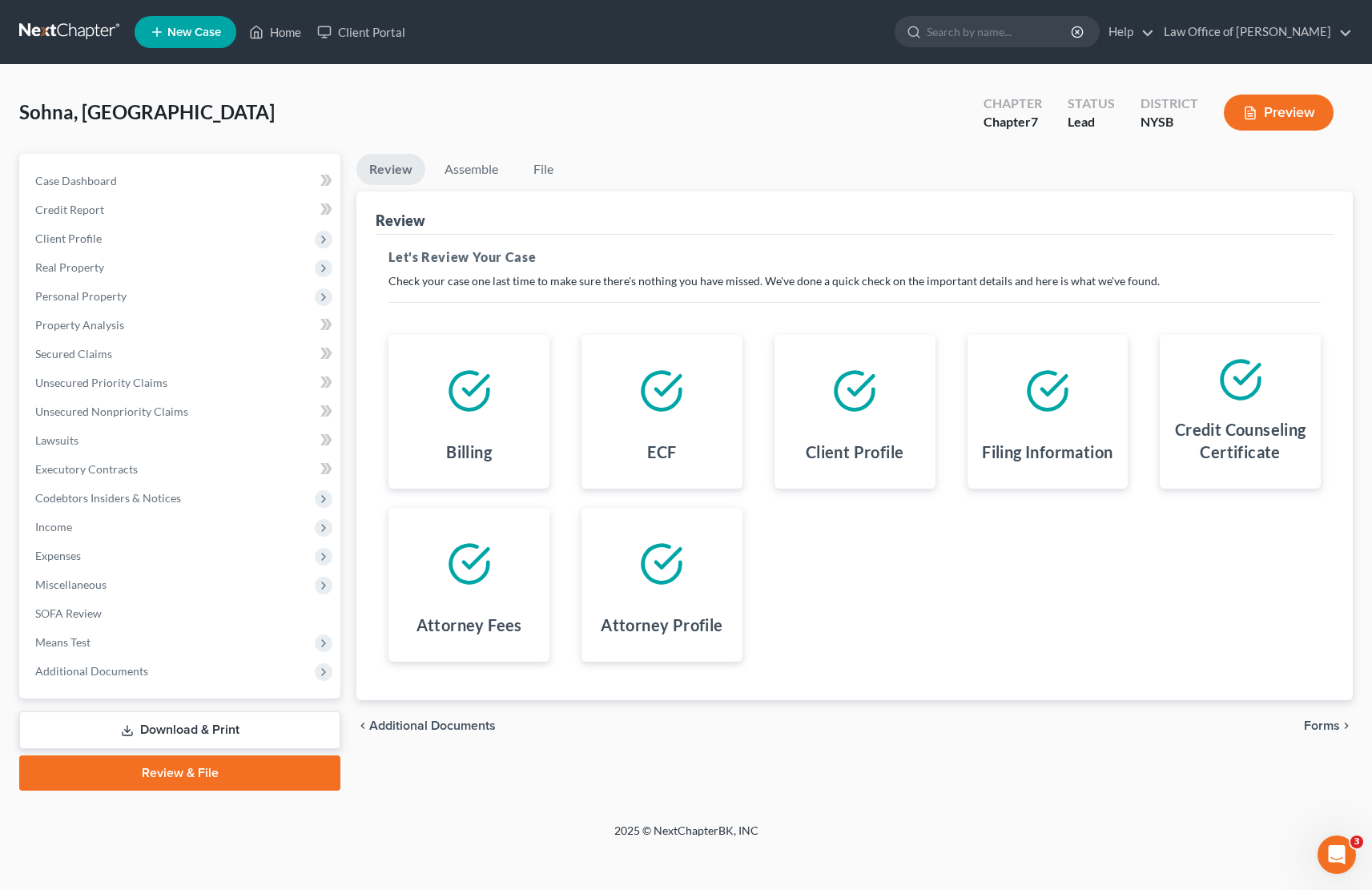
click at [1325, 726] on span "Forms" at bounding box center [1322, 726] width 36 height 13
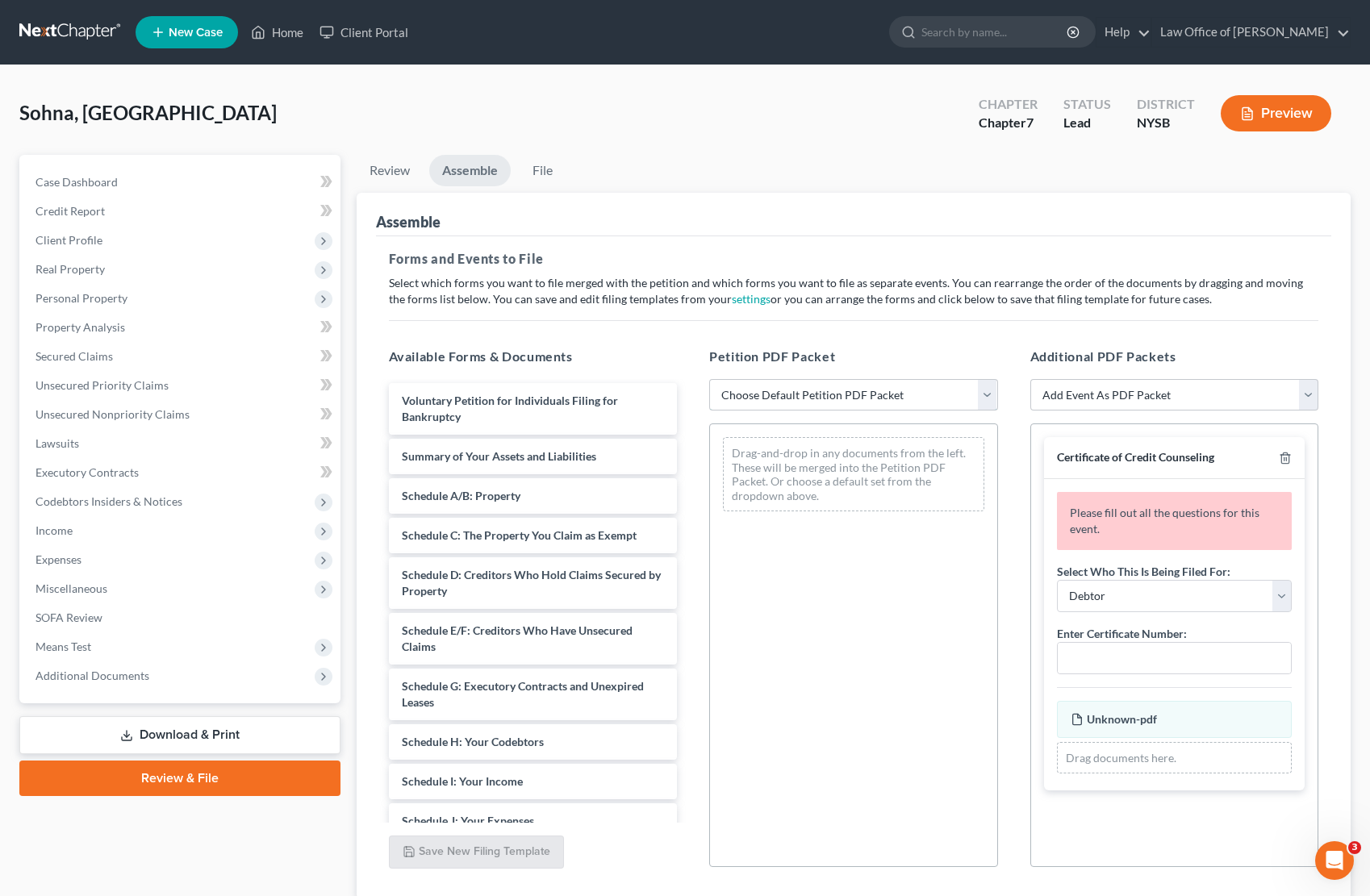
select select "1"
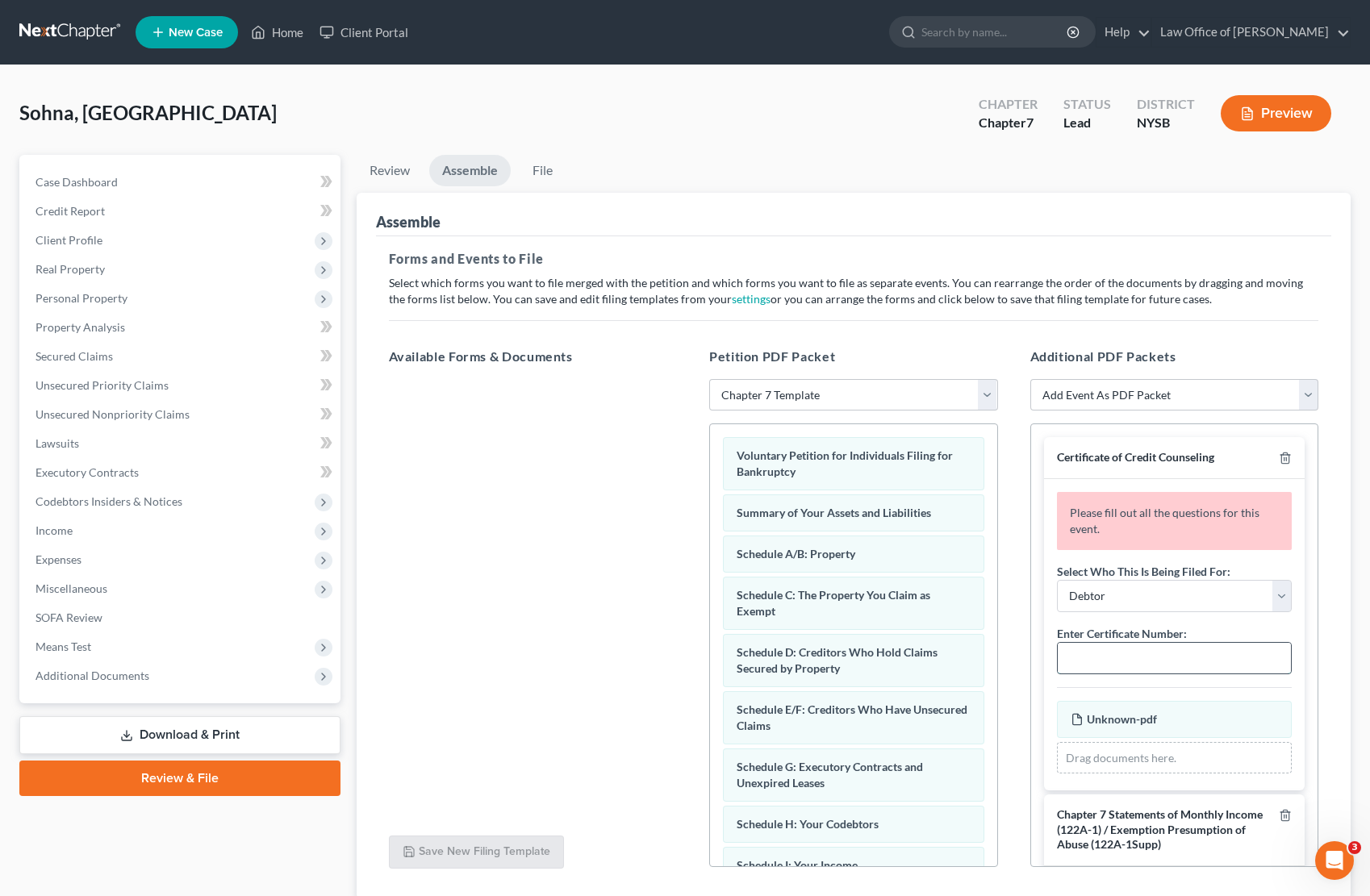
click at [1152, 653] on input "text" at bounding box center [1174, 658] width 234 height 30
paste input "03621-NYS-CC-040010093"
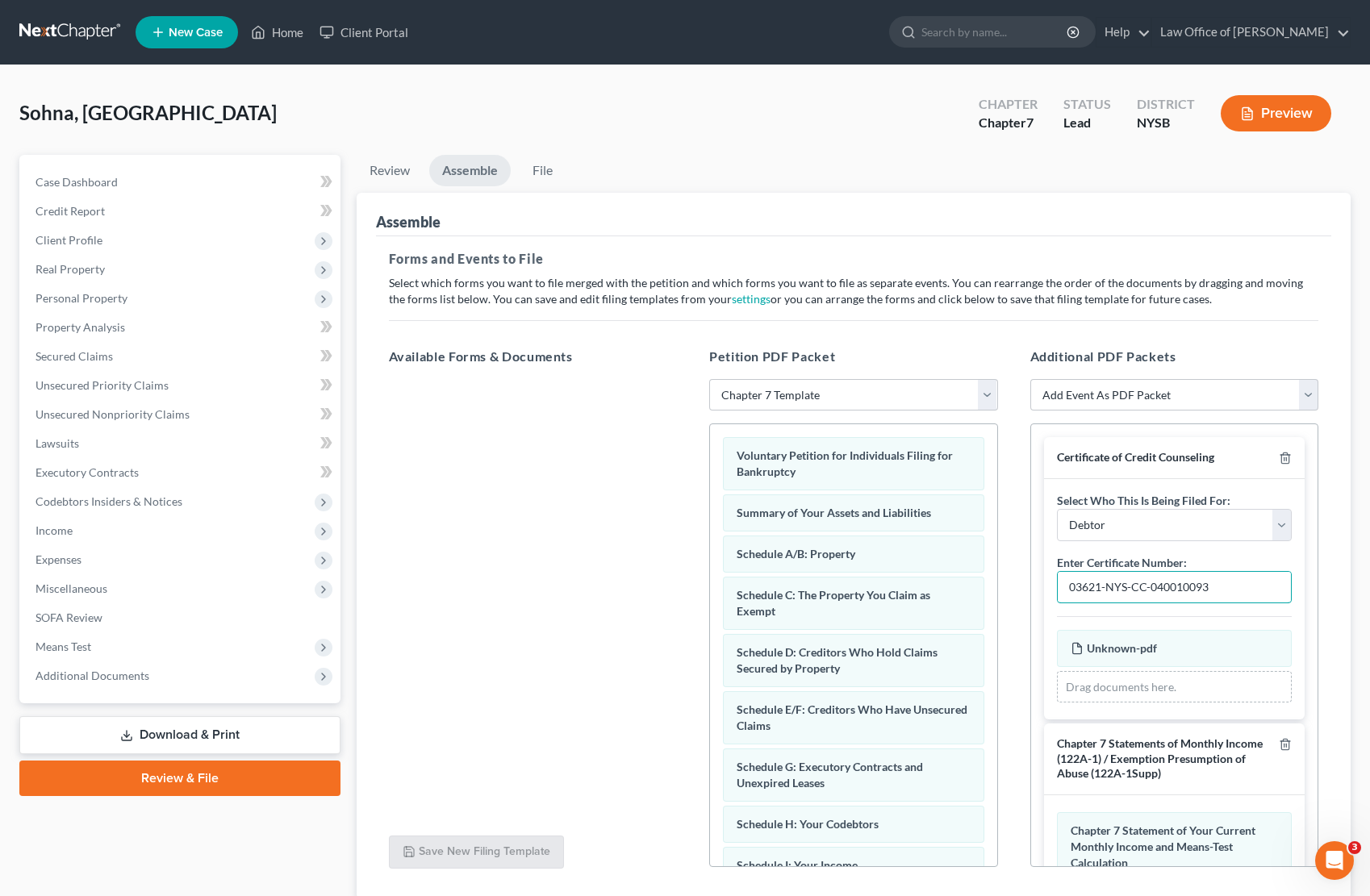
type input "03621-NYS-CC-040010093"
click at [1331, 703] on div "Additional PDF Packets Add Event As PDF Packet Certificate of Credit Counseling…" at bounding box center [1174, 607] width 321 height 546
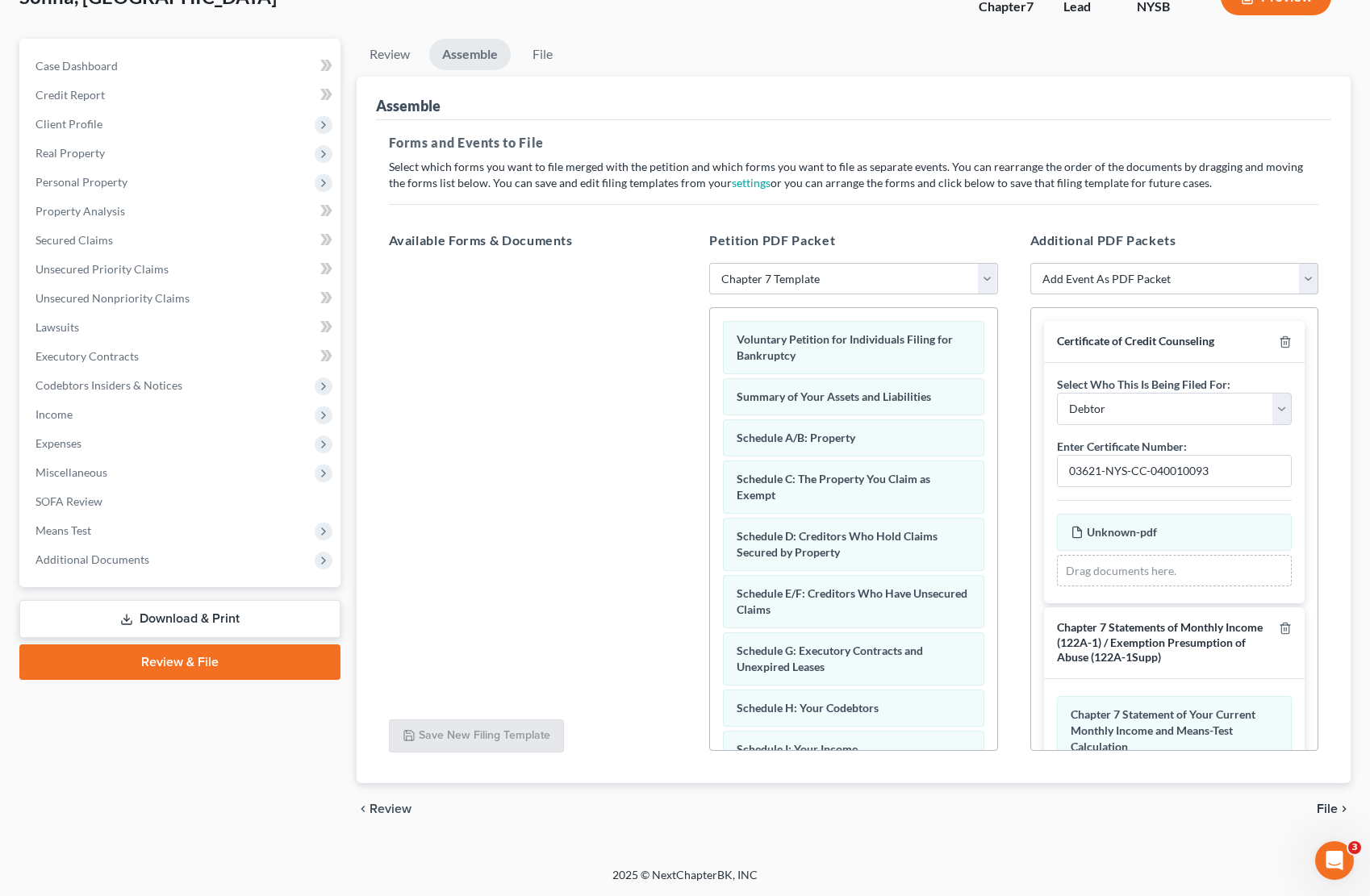
click at [1322, 806] on span "File" at bounding box center [1327, 809] width 21 height 13
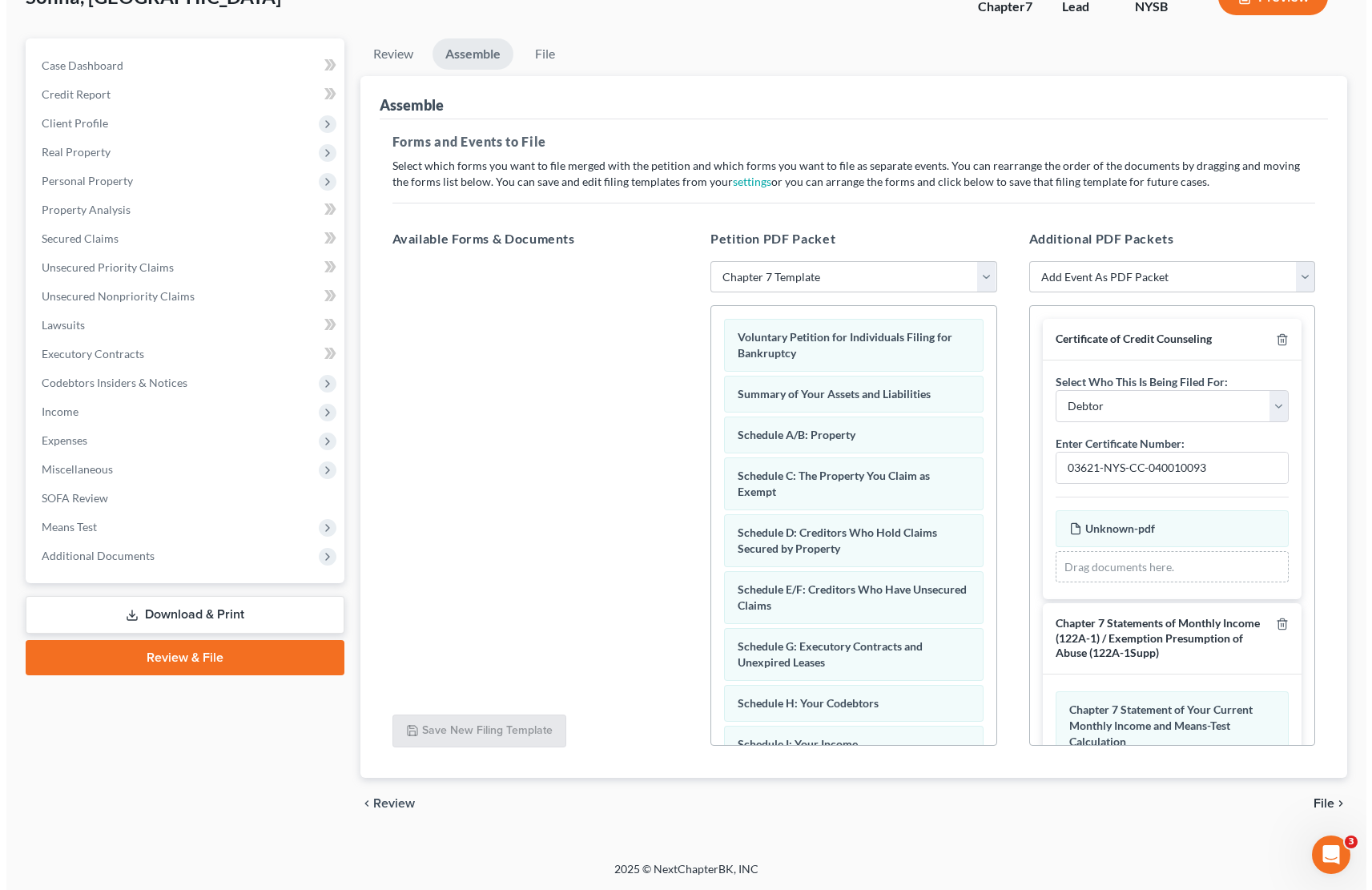
scroll to position [0, 0]
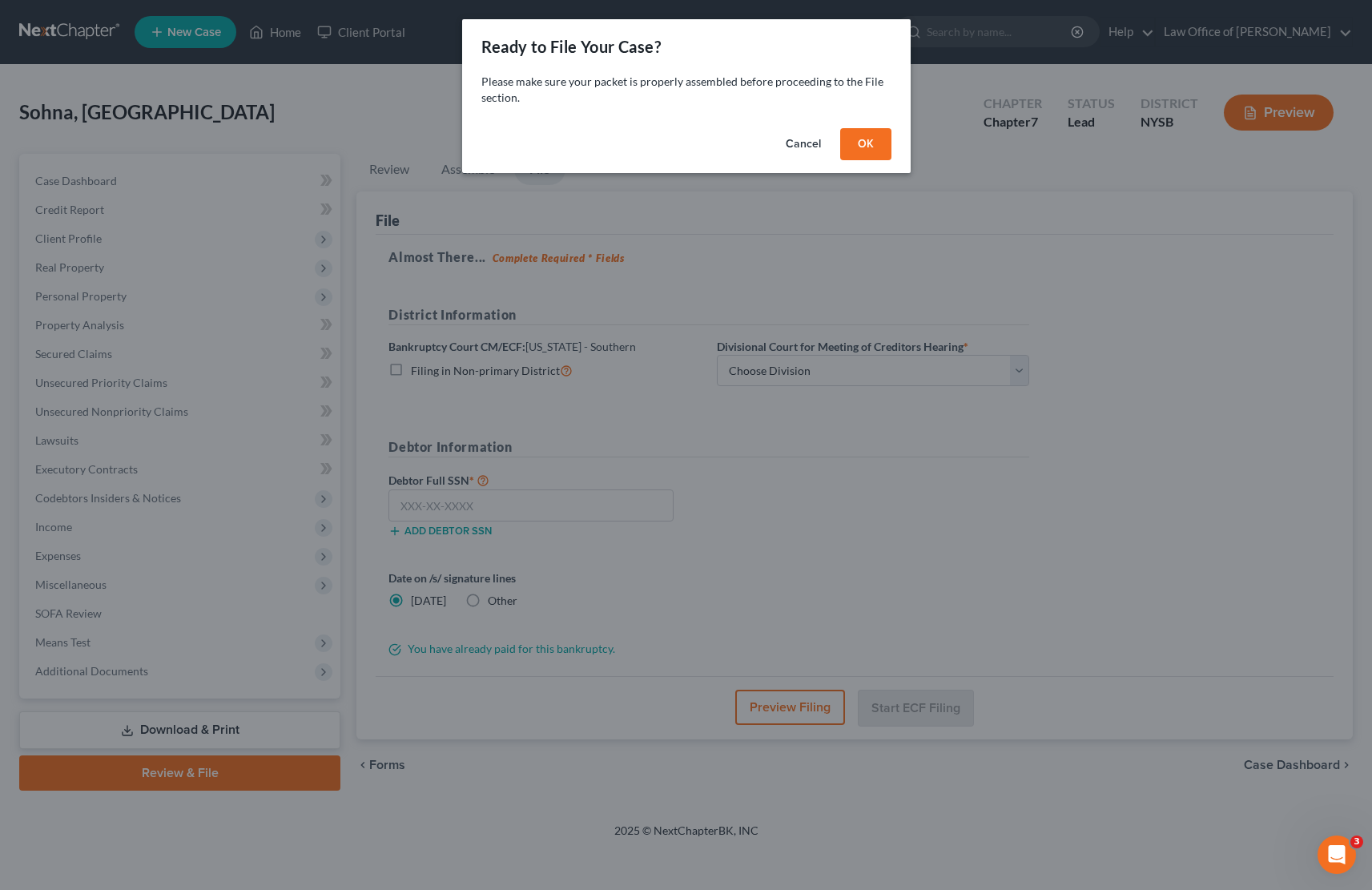
click at [865, 138] on button "OK" at bounding box center [866, 144] width 51 height 32
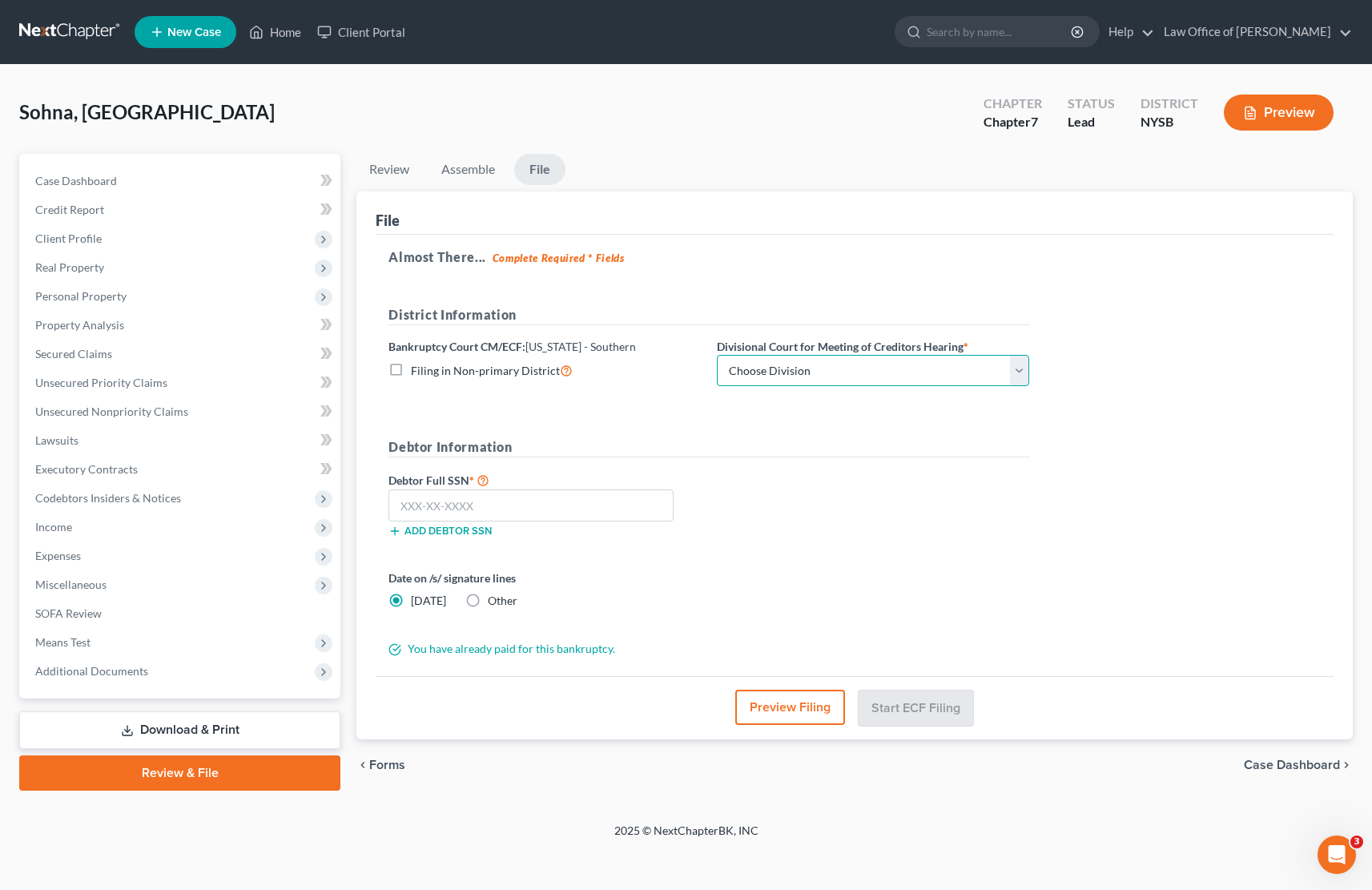
select select "2"
click at [514, 512] on input "text" at bounding box center [531, 506] width 286 height 32
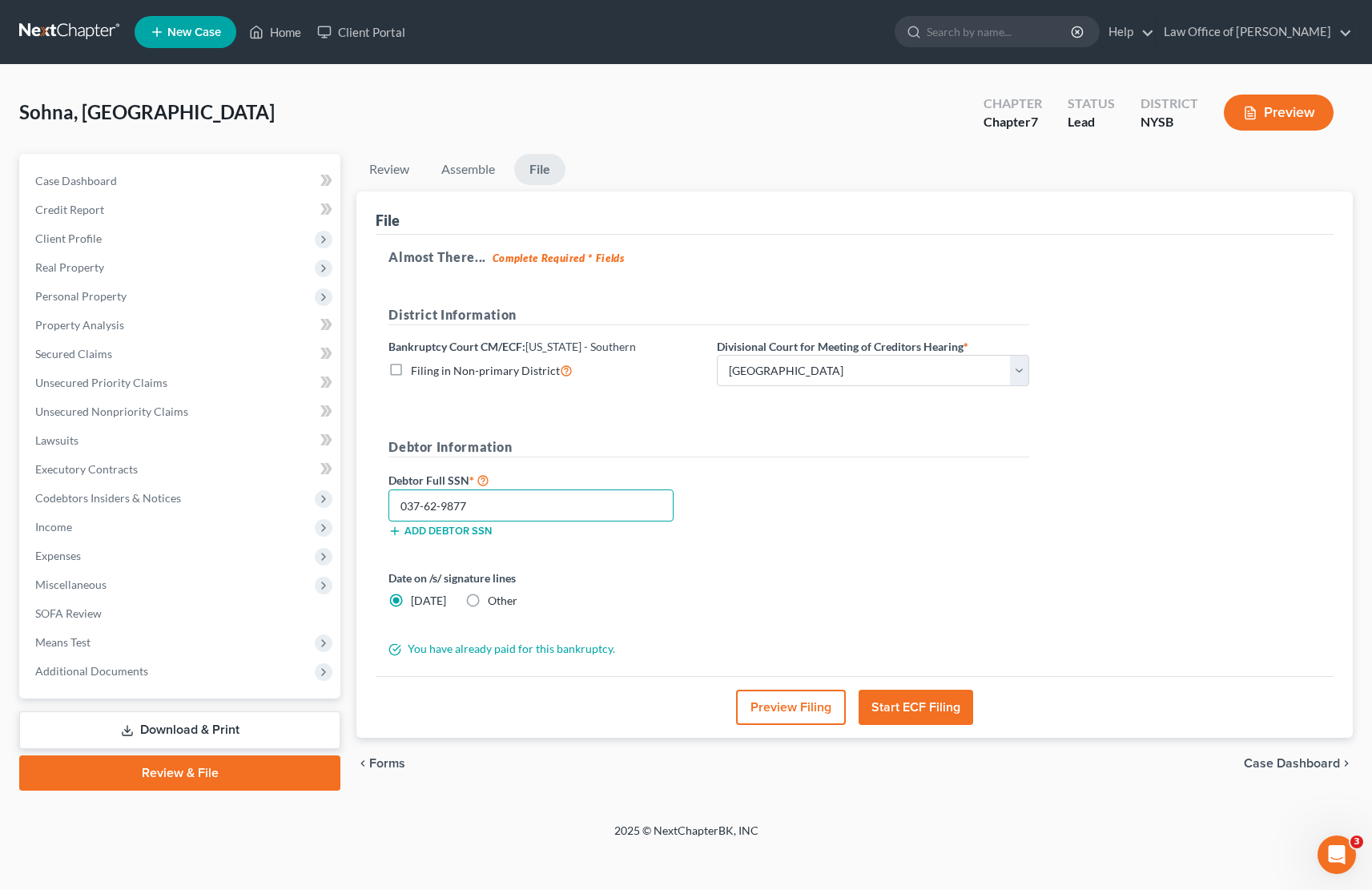
type input "037-62-9877"
click at [916, 704] on button "Start ECF Filing" at bounding box center [917, 707] width 115 height 35
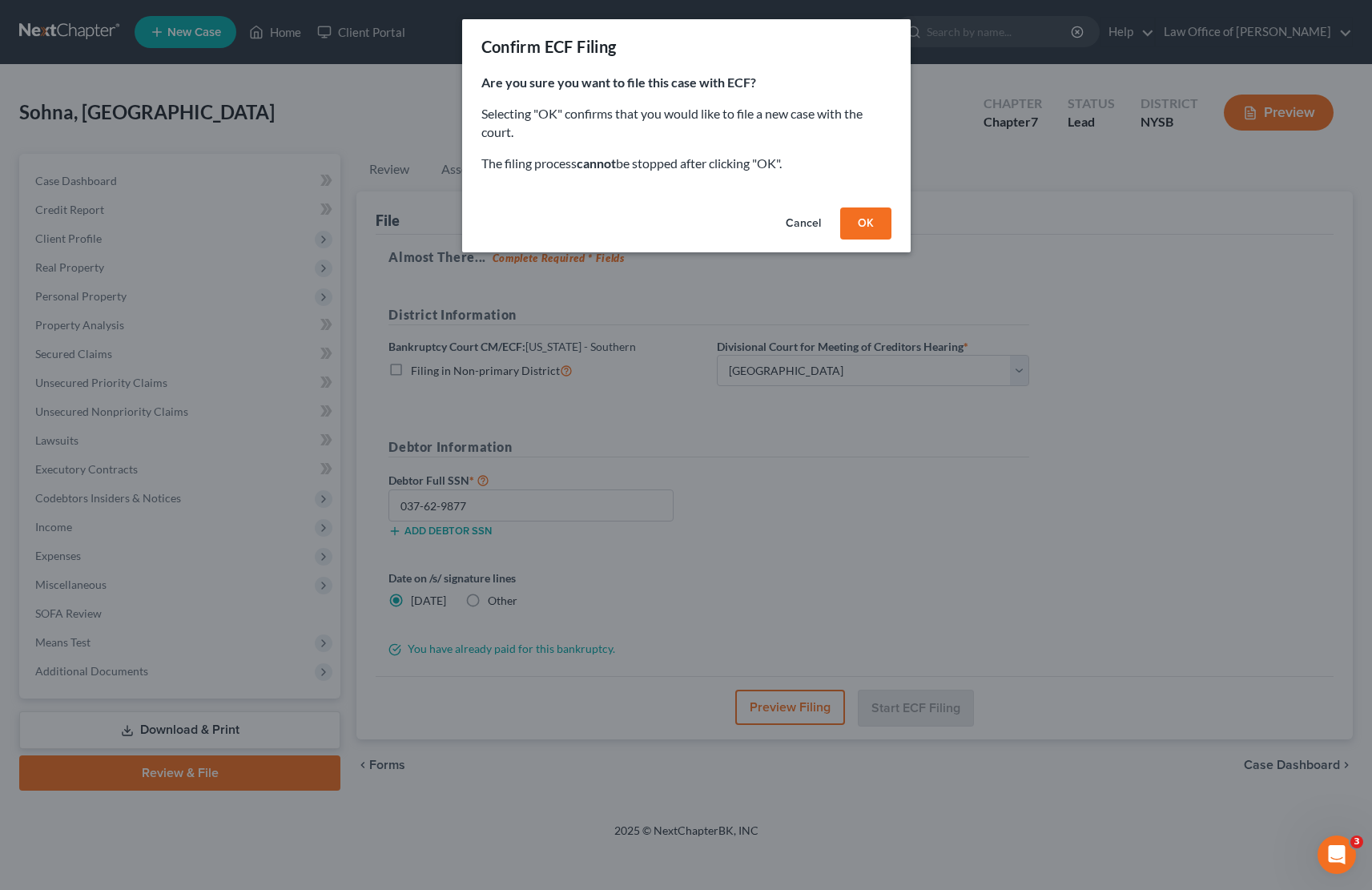
click at [868, 214] on button "OK" at bounding box center [866, 224] width 51 height 32
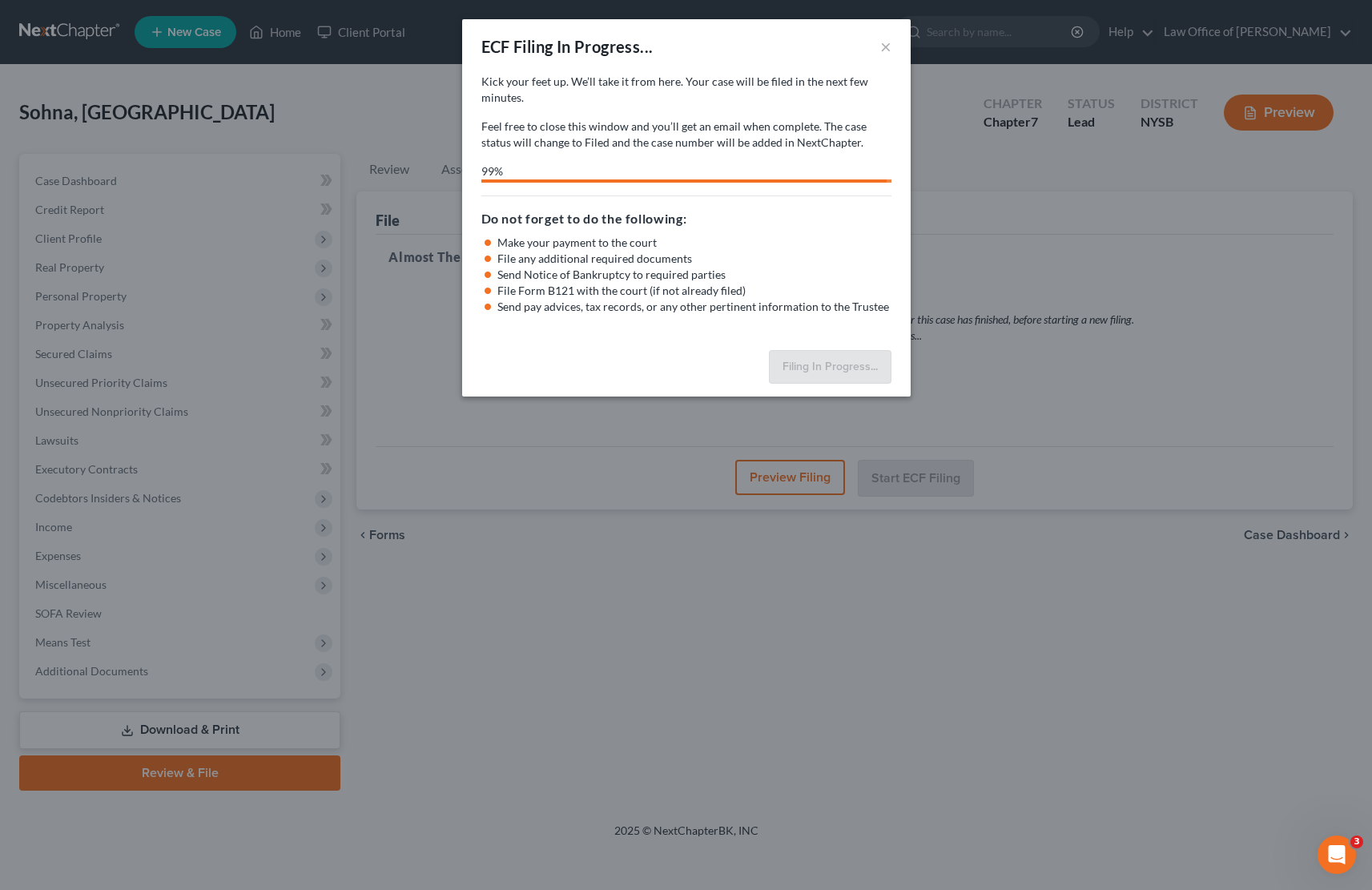
select select "2"
